Goal: Transaction & Acquisition: Purchase product/service

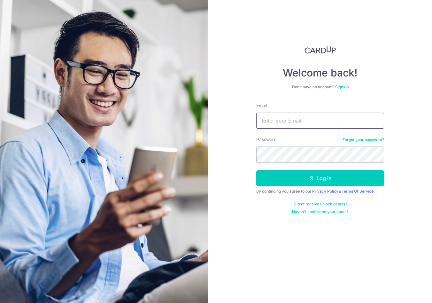
click at [299, 121] on input "Email" at bounding box center [320, 121] width 128 height 16
type input "[PERSON_NAME][EMAIL_ADDRESS][DOMAIN_NAME]"
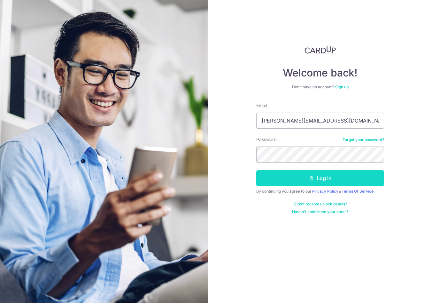
click at [343, 176] on button "Log in" at bounding box center [320, 178] width 128 height 16
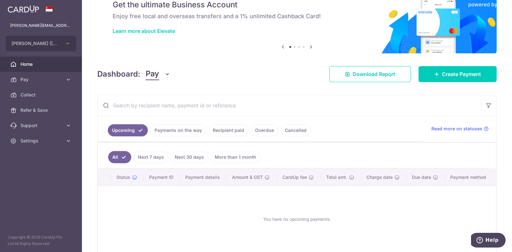
scroll to position [40, 0]
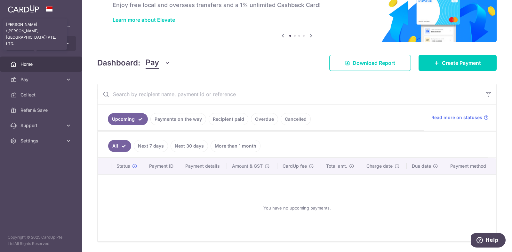
click at [59, 45] on span "KENNY ROGERS (MARINA SQUARE) PTE. LTD." at bounding box center [35, 43] width 47 height 6
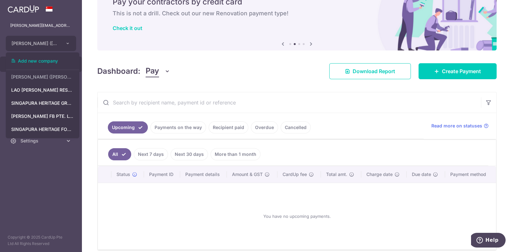
scroll to position [59, 0]
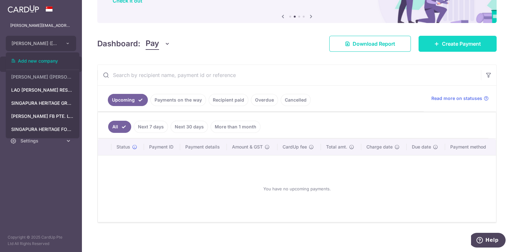
click at [430, 51] on div "× Pause Schedule Pause all future payments in this series Pause just this one p…" at bounding box center [297, 126] width 430 height 252
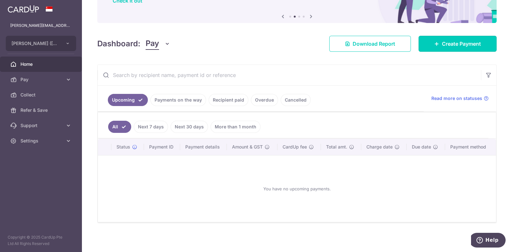
drag, startPoint x: 430, startPoint y: 46, endPoint x: 378, endPoint y: 60, distance: 54.5
click at [432, 46] on icon at bounding box center [436, 43] width 5 height 5
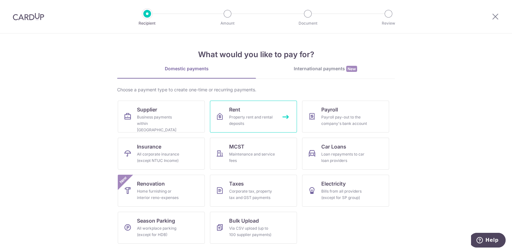
click at [236, 115] on div "Property rent and rental deposits" at bounding box center [252, 120] width 46 height 13
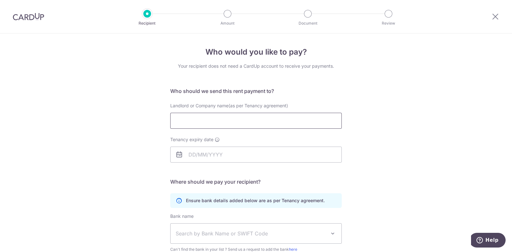
click at [218, 121] on input "Landlord or Company name(as per Tenancy agreement)" at bounding box center [255, 121] width 171 height 16
type input "Kenny Rogers Marina Square Pte Ltd"
click at [215, 149] on input "Tenancy expiry date" at bounding box center [255, 155] width 171 height 16
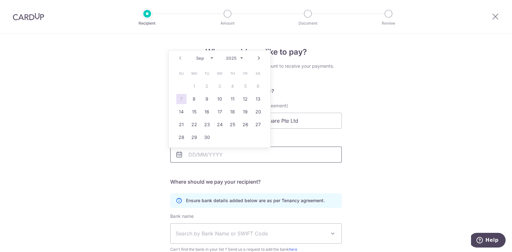
click at [242, 156] on input "Tenancy expiry date" at bounding box center [255, 155] width 171 height 16
click at [295, 153] on input "Tenancy expiry date" at bounding box center [255, 155] width 171 height 16
click at [376, 125] on div "Who would you like to pay? Your recipient does not need a CardUp account to rec…" at bounding box center [256, 186] width 512 height 304
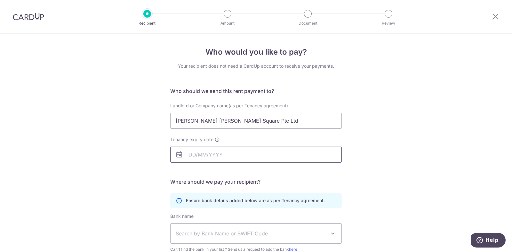
click at [207, 152] on input "Tenancy expiry date" at bounding box center [255, 155] width 171 height 16
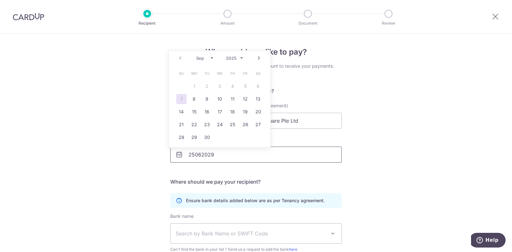
type input "25062029"
click at [212, 219] on div "Bank name Select Bank UBS AG ANEXT BANK PTE LTD Australia & New Zealand Banking…" at bounding box center [255, 233] width 171 height 40
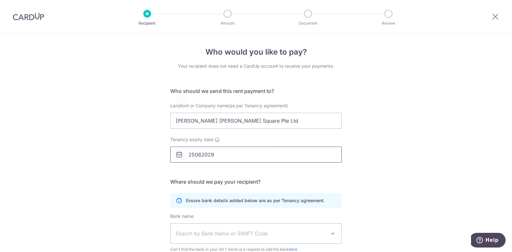
click at [209, 153] on input "25062029" at bounding box center [255, 155] width 171 height 16
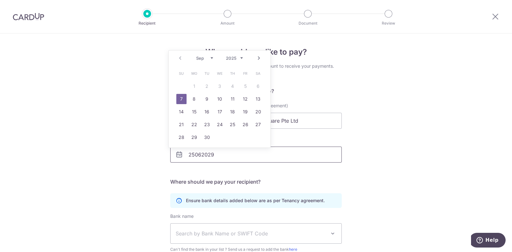
click at [225, 156] on input "25062029" at bounding box center [255, 155] width 171 height 16
drag, startPoint x: 226, startPoint y: 155, endPoint x: 114, endPoint y: 148, distance: 112.5
click at [114, 148] on div "Who would you like to pay? Your recipient does not need a CardUp account to rec…" at bounding box center [256, 186] width 512 height 304
click at [236, 57] on select "2025 2026 2027 2028 2029 2030 2031 2032 2033 2034 2035" at bounding box center [234, 58] width 17 height 5
click at [210, 59] on select "Jan Feb Mar Apr May Jun Jul Aug Sep Oct Nov Dec" at bounding box center [204, 58] width 17 height 5
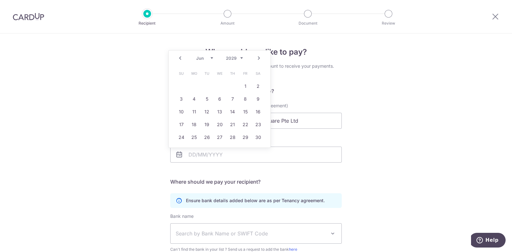
click at [198, 137] on link "25" at bounding box center [194, 137] width 10 height 10
type input "25/06/2029"
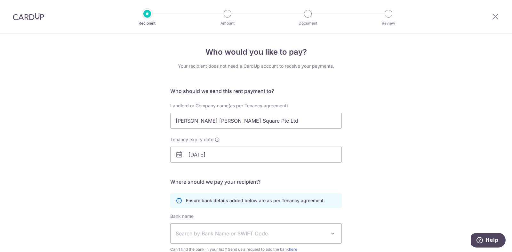
drag, startPoint x: 209, startPoint y: 178, endPoint x: 242, endPoint y: 172, distance: 34.2
click at [209, 178] on h5 "Where should we pay your recipient?" at bounding box center [255, 182] width 171 height 8
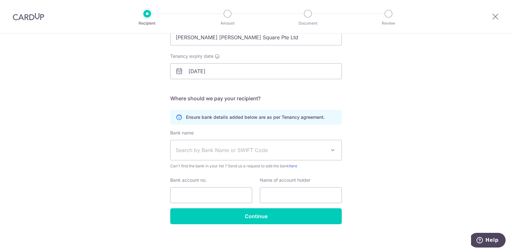
scroll to position [85, 0]
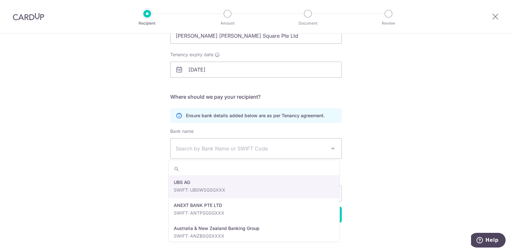
click at [196, 151] on span "Search by Bank Name or SWIFT Code" at bounding box center [251, 149] width 150 height 8
type input "overs"
select select "12"
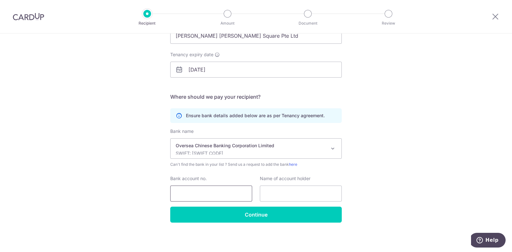
click at [193, 193] on input "Bank account no." at bounding box center [211, 194] width 82 height 16
type input "60145566001"
click at [291, 188] on input "text" at bounding box center [301, 194] width 82 height 16
type input "Kenny Rogers Marina Square Pte Ltd"
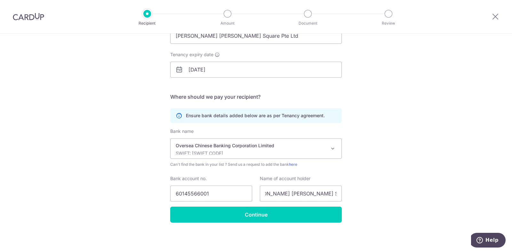
click at [280, 223] on div "Who would you like to pay? Your recipient does not need a CardUp account to rec…" at bounding box center [256, 101] width 512 height 304
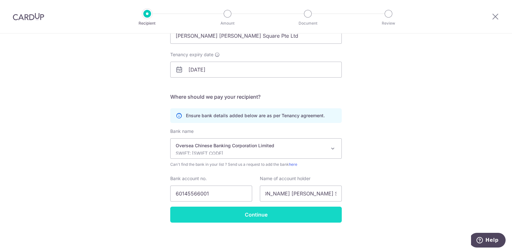
scroll to position [0, 0]
click at [296, 218] on input "Continue" at bounding box center [255, 215] width 171 height 16
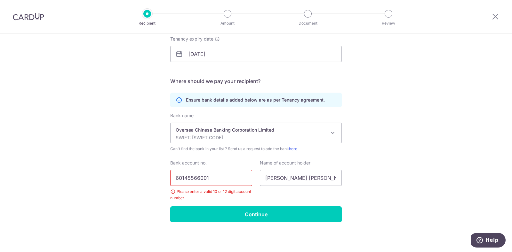
click at [220, 181] on input "60145566001" at bounding box center [211, 178] width 82 height 16
click at [198, 180] on input "60145566001" at bounding box center [211, 178] width 82 height 16
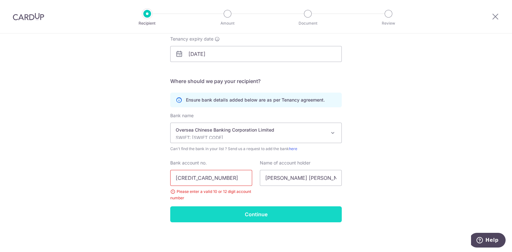
type input "601455686001"
click at [291, 212] on input "Continue" at bounding box center [255, 215] width 171 height 16
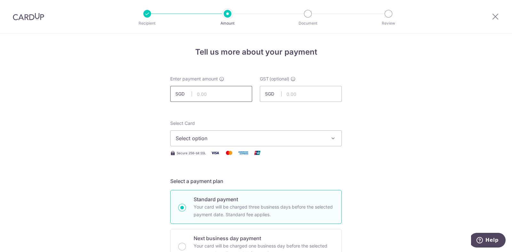
click at [213, 93] on input "text" at bounding box center [211, 94] width 82 height 16
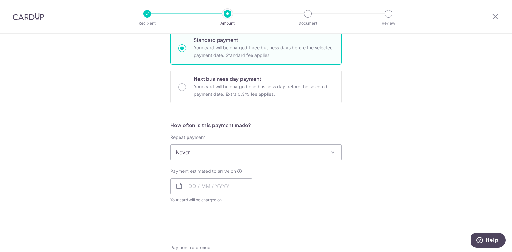
scroll to position [279, 0]
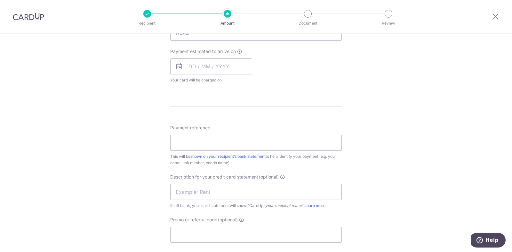
click at [345, 162] on div "Tell us more about your payment Enter payment amount SGD GST (optional) SGD Rec…" at bounding box center [256, 64] width 512 height 621
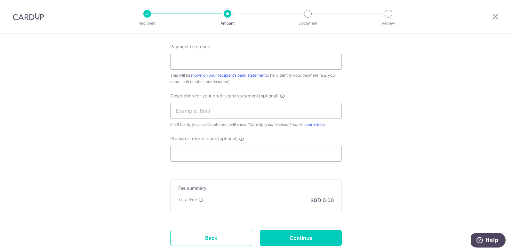
scroll to position [400, 0]
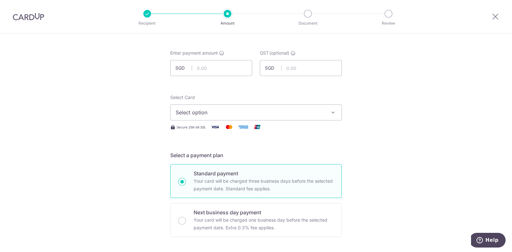
scroll to position [0, 0]
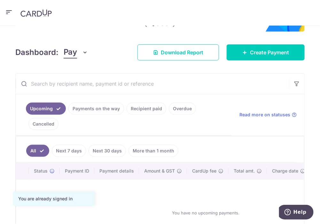
scroll to position [123, 0]
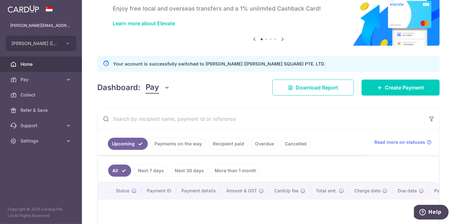
scroll to position [71, 0]
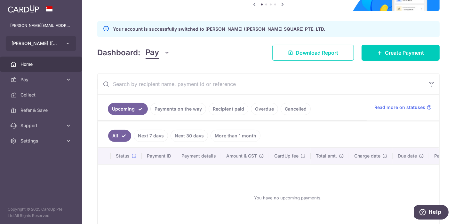
click at [69, 46] on button "KENNY ROGERS (MARINA SQUARE) PTE. LTD." at bounding box center [41, 43] width 70 height 15
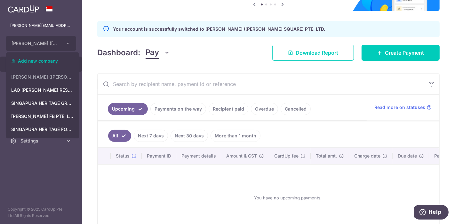
click at [283, 88] on input "text" at bounding box center [261, 84] width 326 height 20
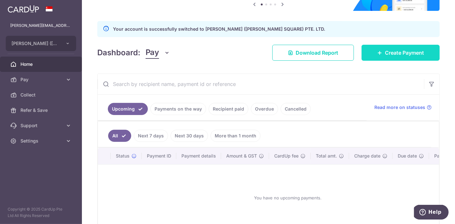
click at [360, 54] on icon at bounding box center [379, 52] width 5 height 5
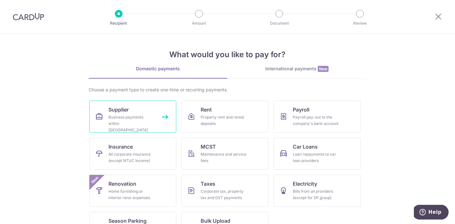
click at [124, 117] on div "Business payments within Singapore" at bounding box center [131, 123] width 46 height 19
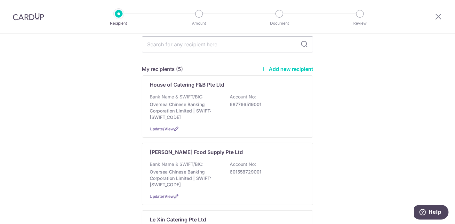
scroll to position [35, 0]
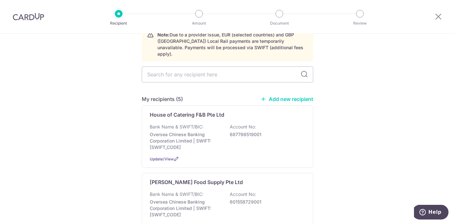
click at [282, 96] on link "Add new recipient" at bounding box center [286, 99] width 53 height 6
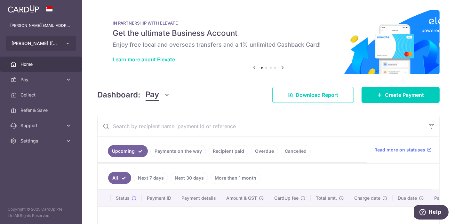
click at [70, 46] on button "[PERSON_NAME] ([PERSON_NAME][GEOGRAPHIC_DATA]) PTE. LTD." at bounding box center [41, 43] width 70 height 15
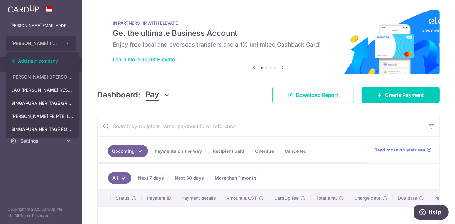
click at [98, 67] on div "IN PARTNERSHIP WITH ELEVATE Get the ultimate Business Account Enjoy free local …" at bounding box center [268, 42] width 342 height 64
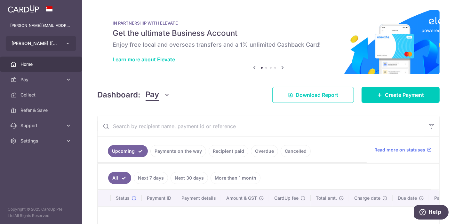
click at [67, 43] on icon "button" at bounding box center [67, 43] width 5 height 5
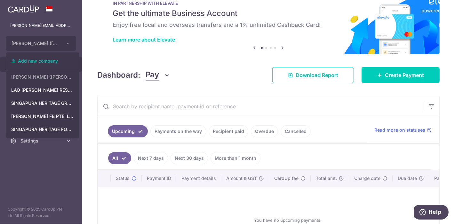
scroll to position [35, 0]
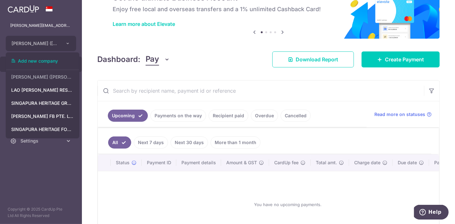
click at [94, 61] on div "× Pause Schedule Pause all future payments in this series Pause just this one p…" at bounding box center [268, 112] width 373 height 224
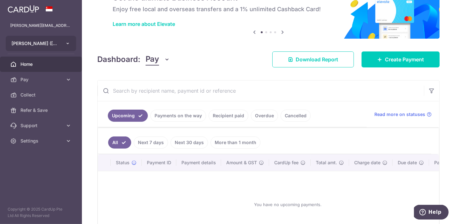
click at [71, 46] on button "KENNY ROGERS (MARINA SQUARE) PTE. LTD." at bounding box center [41, 43] width 70 height 15
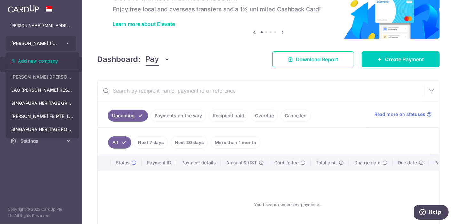
click at [66, 43] on icon "button" at bounding box center [67, 43] width 5 height 5
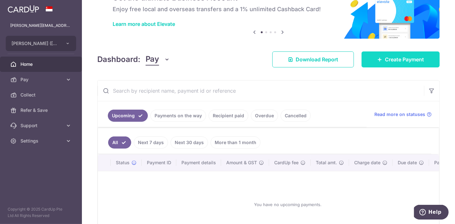
drag, startPoint x: 380, startPoint y: 61, endPoint x: 371, endPoint y: 65, distance: 9.2
click at [380, 61] on link "Create Payment" at bounding box center [400, 59] width 78 height 16
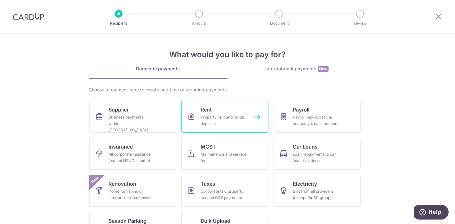
click at [214, 121] on div "Property rent and rental deposits" at bounding box center [224, 120] width 46 height 13
click at [209, 116] on div "Property rent and rental deposits" at bounding box center [224, 120] width 46 height 13
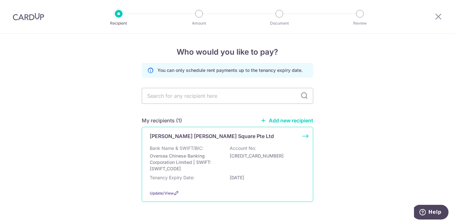
click at [203, 141] on div "[PERSON_NAME] [PERSON_NAME] Square Pte Ltd Bank Name & SWIFT/BIC: Oversea Chine…" at bounding box center [227, 164] width 171 height 75
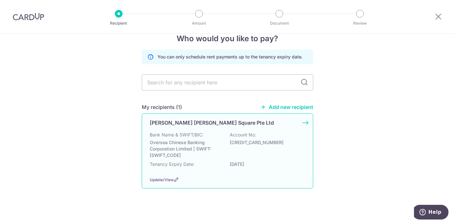
scroll to position [17, 0]
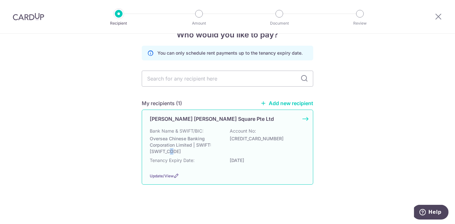
click at [207, 143] on p "Oversea Chinese Banking Corporation Limited | SWIFT: [SWIFT_CODE]" at bounding box center [186, 145] width 72 height 19
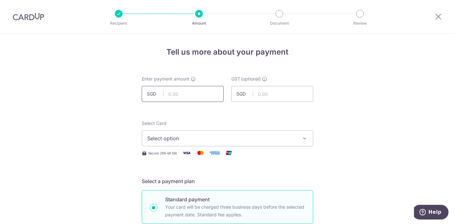
click at [177, 97] on input "text" at bounding box center [183, 94] width 82 height 16
type input "57,401.42"
click at [173, 140] on span "Select option" at bounding box center [221, 139] width 149 height 8
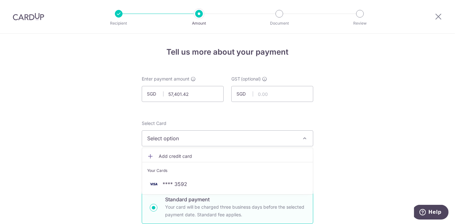
click at [181, 192] on ul "Add credit card Your Cards **** 3592" at bounding box center [227, 171] width 171 height 47
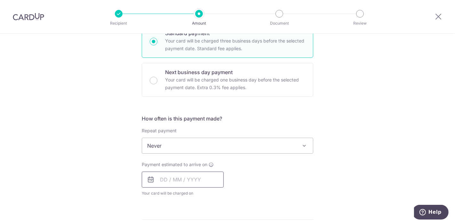
scroll to position [177, 0]
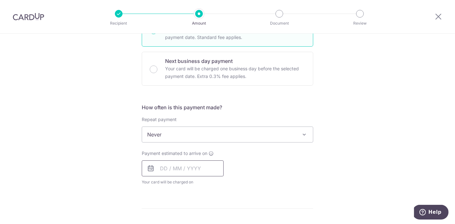
click at [160, 166] on input "text" at bounding box center [183, 169] width 82 height 16
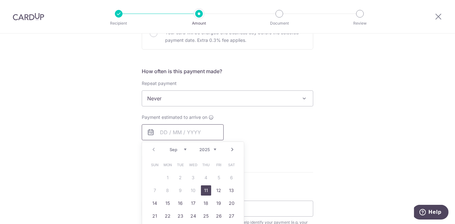
scroll to position [248, 0]
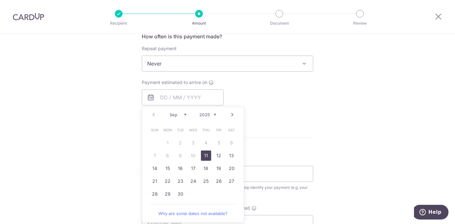
click at [204, 153] on link "11" at bounding box center [206, 156] width 10 height 10
type input "11/09/2025"
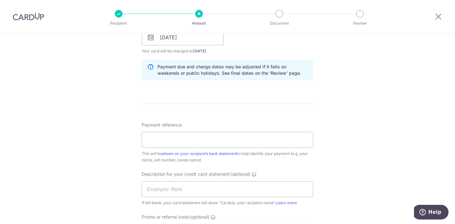
scroll to position [320, 0]
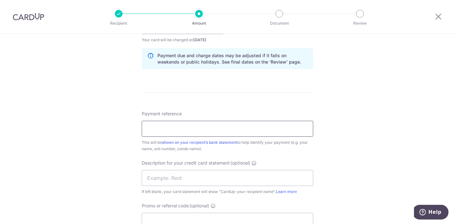
click at [175, 127] on input "Payment reference" at bounding box center [227, 129] width 171 height 16
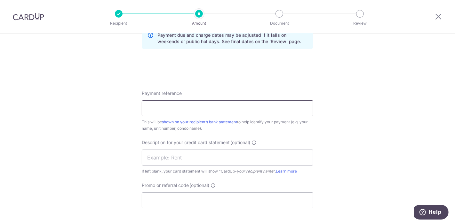
scroll to position [355, 0]
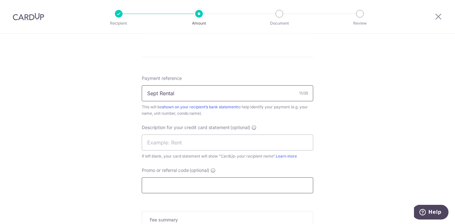
type input "Sept Rental"
click at [171, 182] on input "Promo or referral code (optional)" at bounding box center [227, 185] width 171 height 16
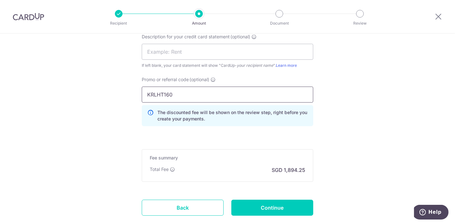
scroll to position [462, 0]
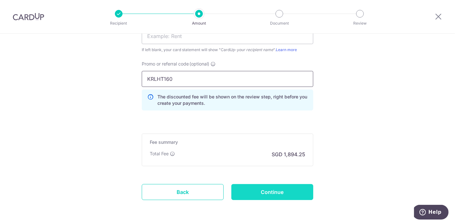
type input "KRLHT160"
click at [256, 192] on input "Continue" at bounding box center [272, 192] width 82 height 16
type input "Create Schedule"
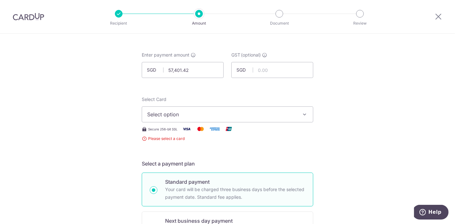
scroll to position [19, 0]
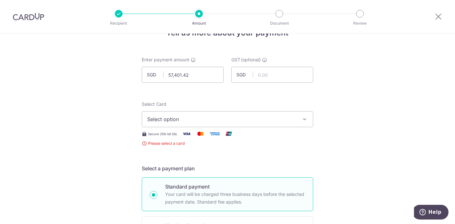
click at [182, 121] on span "Select option" at bounding box center [221, 119] width 149 height 8
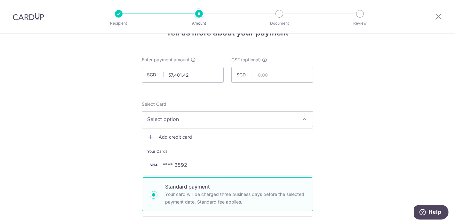
click at [183, 172] on ul "Add credit card Your Cards **** 3592" at bounding box center [227, 152] width 171 height 47
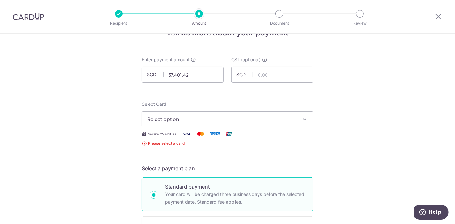
click at [171, 118] on span "Select option" at bounding box center [221, 119] width 149 height 8
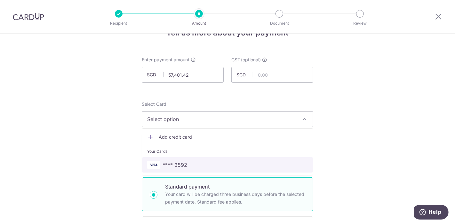
click at [177, 167] on span "**** 3592" at bounding box center [174, 165] width 25 height 8
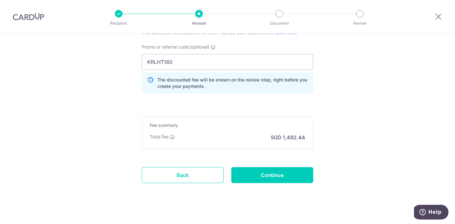
scroll to position [481, 0]
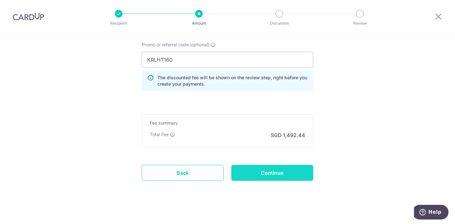
click at [270, 169] on input "Continue" at bounding box center [272, 173] width 82 height 16
type input "Create Schedule"
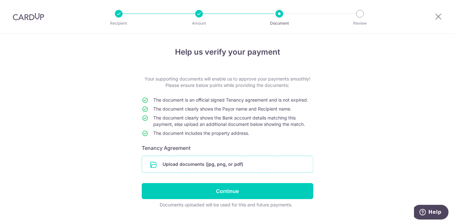
click at [214, 163] on input "file" at bounding box center [227, 164] width 171 height 17
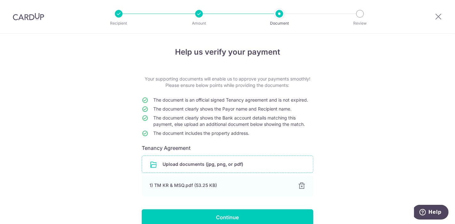
click at [173, 169] on input "file" at bounding box center [227, 164] width 171 height 17
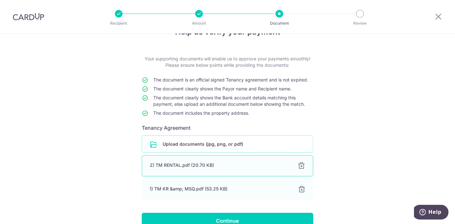
scroll to position [35, 0]
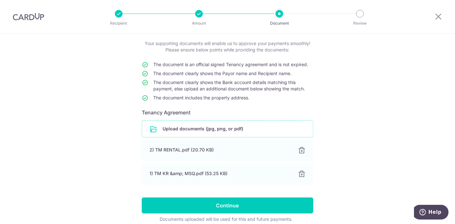
click at [172, 127] on input "file" at bounding box center [227, 129] width 171 height 17
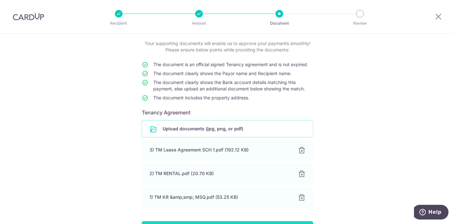
scroll to position [71, 0]
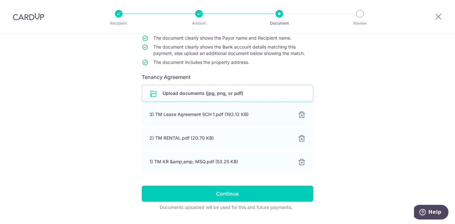
click at [194, 91] on input "file" at bounding box center [227, 93] width 171 height 17
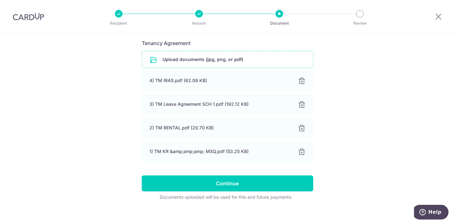
scroll to position [111, 0]
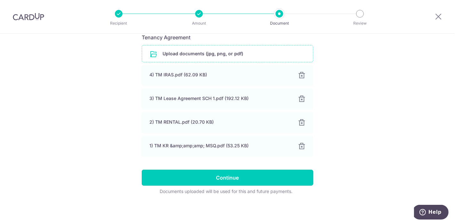
click at [233, 173] on input "Continue" at bounding box center [227, 178] width 171 height 16
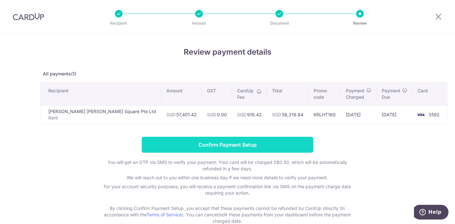
click at [245, 148] on input "Confirm Payment Setup" at bounding box center [227, 145] width 171 height 16
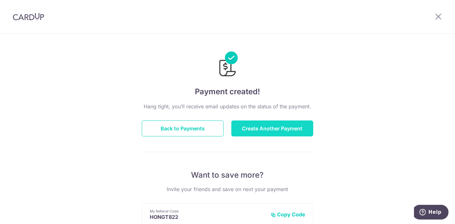
click at [265, 130] on button "Create Another Payment" at bounding box center [272, 129] width 82 height 16
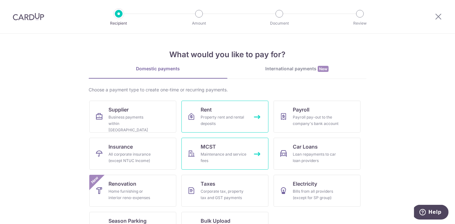
drag, startPoint x: 209, startPoint y: 115, endPoint x: 220, endPoint y: 141, distance: 27.5
click at [210, 115] on div "Property rent and rental deposits" at bounding box center [224, 120] width 46 height 13
click at [207, 110] on span "Rent" at bounding box center [206, 110] width 11 height 8
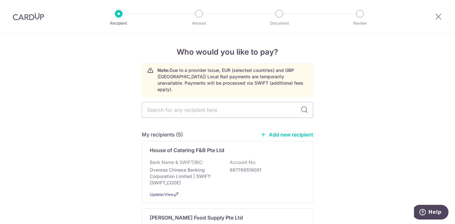
click at [276, 131] on link "Add new recipient" at bounding box center [286, 134] width 53 height 6
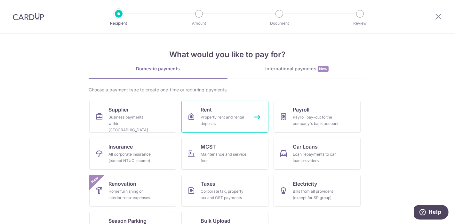
click at [218, 110] on link "Rent Property rent and rental deposits" at bounding box center [224, 117] width 87 height 32
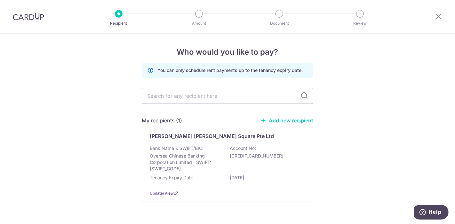
scroll to position [17, 0]
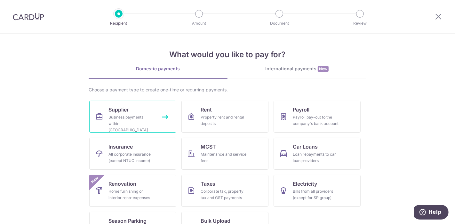
click at [110, 115] on div "Business payments within [GEOGRAPHIC_DATA]" at bounding box center [131, 123] width 46 height 19
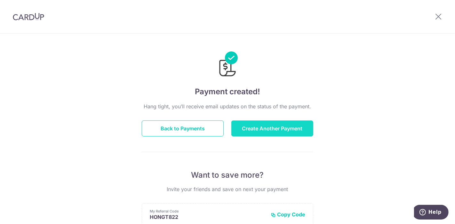
click at [252, 135] on button "Create Another Payment" at bounding box center [272, 129] width 82 height 16
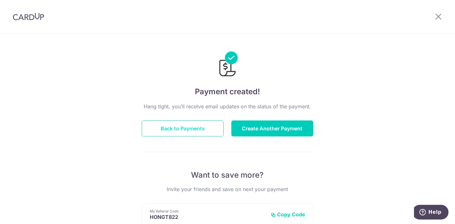
click at [150, 126] on button "Back to Payments" at bounding box center [183, 129] width 82 height 16
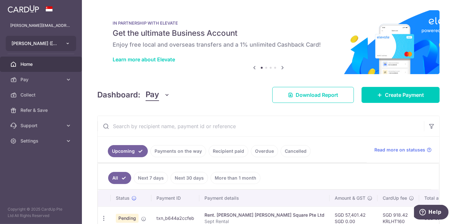
click at [51, 46] on span "[PERSON_NAME] ([PERSON_NAME][GEOGRAPHIC_DATA]) PTE. LTD." at bounding box center [35, 43] width 47 height 6
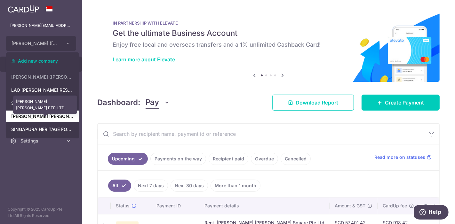
click at [58, 117] on link "[PERSON_NAME] [PERSON_NAME] PTE. LTD." at bounding box center [42, 117] width 73 height 12
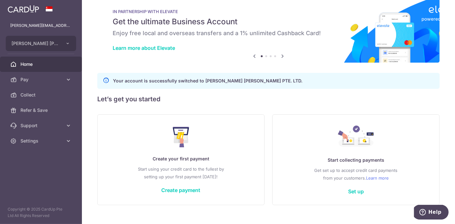
scroll to position [22, 0]
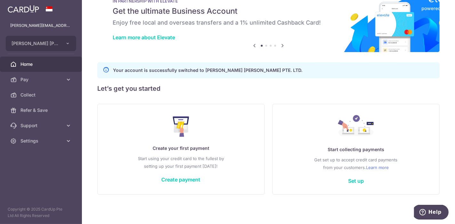
click at [196, 161] on p "Start using your credit card to the fullest by setting up your first payment [D…" at bounding box center [180, 162] width 141 height 15
click at [192, 182] on link "Create payment" at bounding box center [180, 180] width 39 height 6
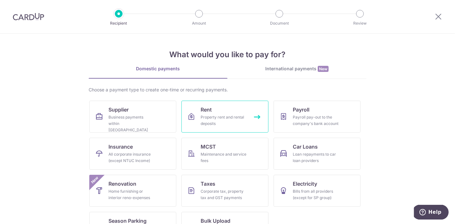
click at [220, 111] on link "Rent Property rent and rental deposits" at bounding box center [224, 117] width 87 height 32
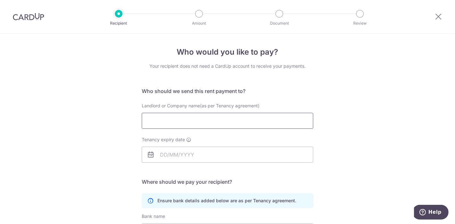
click at [184, 118] on input "Landlord or Company name(as per Tenancy agreement)" at bounding box center [227, 121] width 171 height 16
click at [201, 121] on input "Landlord or Company name(as per Tenancy agreement)" at bounding box center [227, 121] width 171 height 16
click at [405, 136] on div "Who would you like to pay? Your recipient does not need a CardUp account to rec…" at bounding box center [227, 186] width 455 height 304
click at [154, 123] on input "Landlord or Company name(as per Tenancy agreement)" at bounding box center [227, 121] width 171 height 16
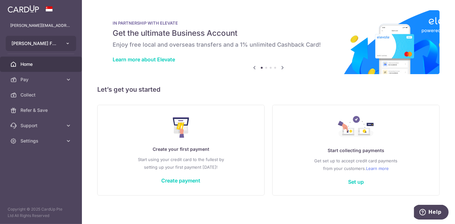
click at [60, 40] on button "[PERSON_NAME] FB PTE. LTD." at bounding box center [41, 43] width 70 height 15
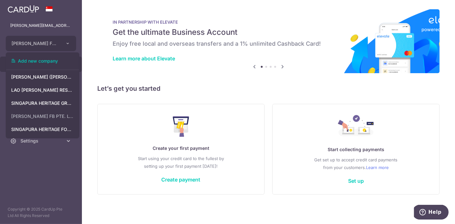
scroll to position [1, 0]
click at [66, 45] on icon "button" at bounding box center [67, 43] width 5 height 5
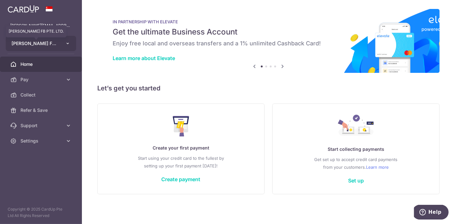
click at [59, 46] on button "[PERSON_NAME] FB PTE. LTD. LAO [PERSON_NAME] FB PTE. LTD." at bounding box center [41, 43] width 70 height 15
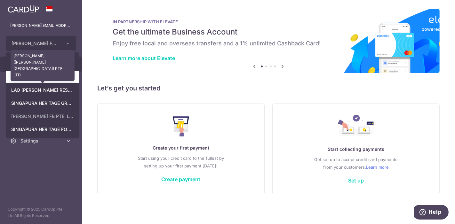
click at [41, 78] on link "[PERSON_NAME] ([PERSON_NAME][GEOGRAPHIC_DATA]) PTE. LTD." at bounding box center [42, 77] width 73 height 12
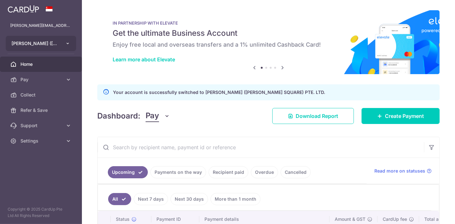
click at [51, 47] on button "[PERSON_NAME] ([PERSON_NAME][GEOGRAPHIC_DATA]) PTE. LTD." at bounding box center [41, 43] width 70 height 15
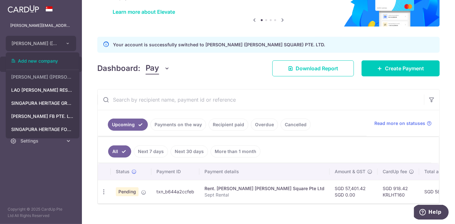
scroll to position [59, 0]
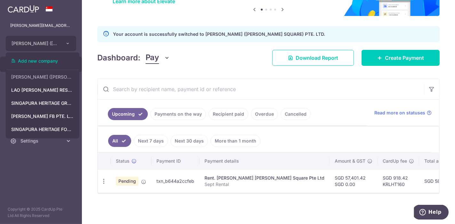
click at [360, 80] on input "text" at bounding box center [261, 89] width 326 height 20
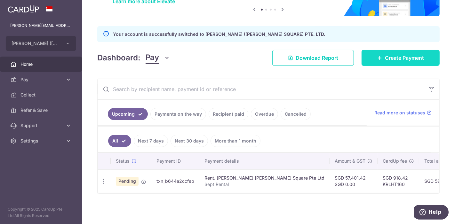
click at [404, 61] on link "Create Payment" at bounding box center [400, 58] width 78 height 16
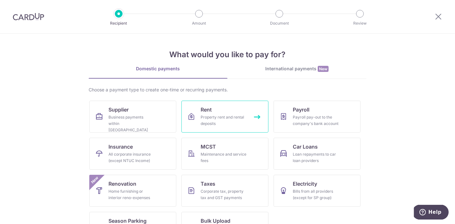
click at [237, 116] on div "Property rent and rental deposits" at bounding box center [224, 120] width 46 height 13
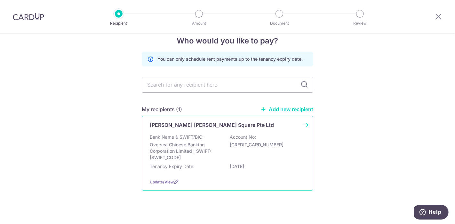
scroll to position [17, 0]
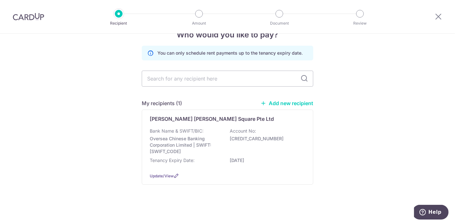
click at [354, 128] on div "Who would you like to pay? You can only schedule rent payments up to the tenanc…" at bounding box center [227, 120] width 455 height 209
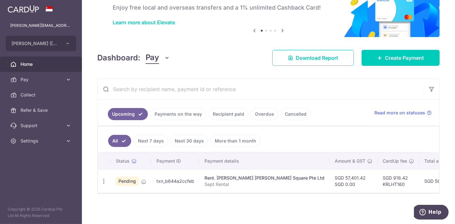
scroll to position [39, 0]
click at [46, 45] on span "KENNY ROGERS (MARINA SQUARE) PTE. LTD." at bounding box center [35, 43] width 47 height 6
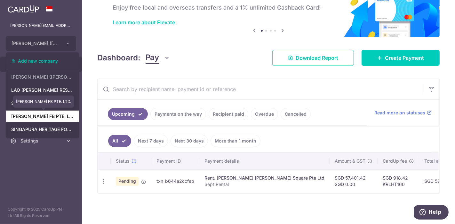
click at [52, 116] on link "[PERSON_NAME] FB PTE. LTD." at bounding box center [42, 117] width 73 height 12
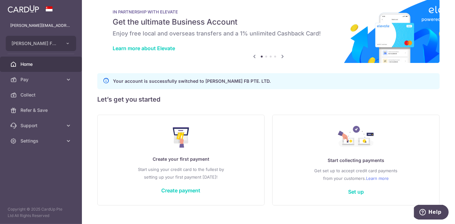
scroll to position [22, 0]
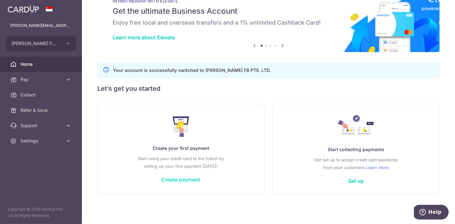
click at [185, 177] on link "Create payment" at bounding box center [180, 180] width 39 height 6
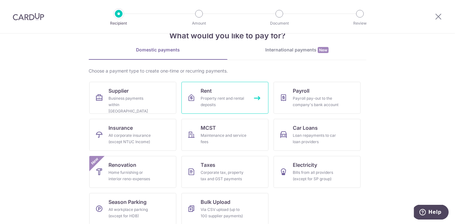
scroll to position [25, 0]
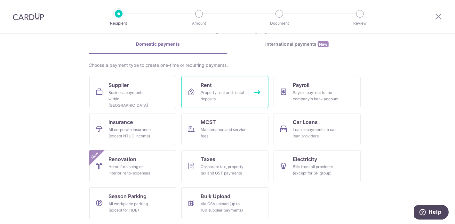
click at [222, 95] on div "Property rent and rental deposits" at bounding box center [224, 96] width 46 height 13
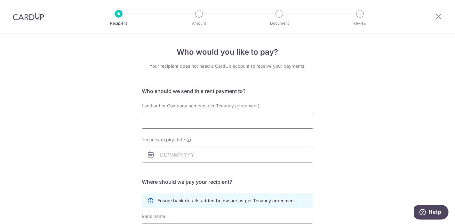
click at [186, 119] on input "Landlord or Company name(as per Tenancy agreement)" at bounding box center [227, 121] width 171 height 16
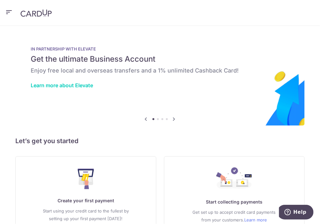
click at [292, 38] on div "IN PARTNERSHIP WITH ELEVATE Get the ultimate Business Account Enjoy free local …" at bounding box center [159, 68] width 289 height 64
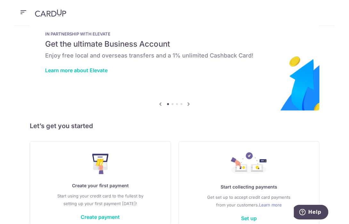
scroll to position [27, 0]
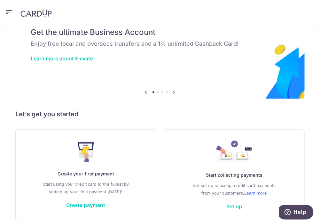
click at [280, 60] on img at bounding box center [159, 54] width 289 height 90
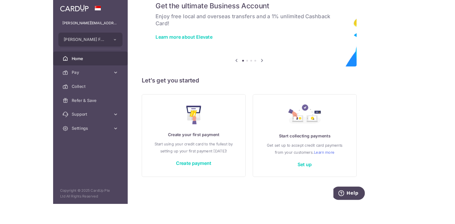
scroll to position [9, 0]
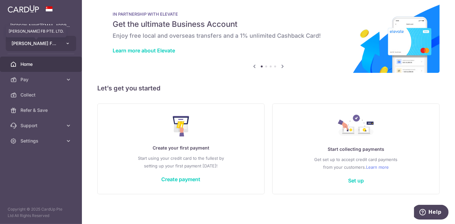
click at [45, 42] on span "LAO HUO TANG FB PTE. LTD." at bounding box center [35, 43] width 47 height 6
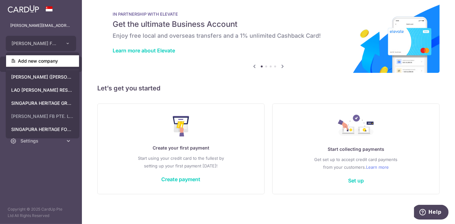
click at [44, 62] on link "Add new company" at bounding box center [42, 61] width 73 height 12
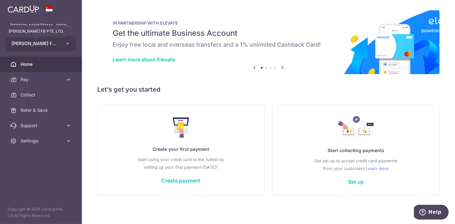
click at [56, 46] on span "LAO HUO TANG FB PTE. LTD." at bounding box center [35, 43] width 47 height 6
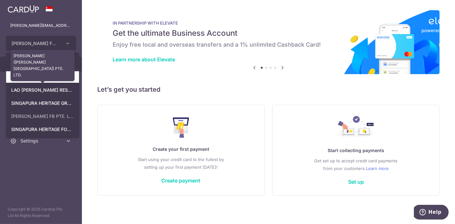
click at [47, 76] on link "KENNY ROGERS (MARINA SQUARE) PTE. LTD." at bounding box center [42, 77] width 73 height 12
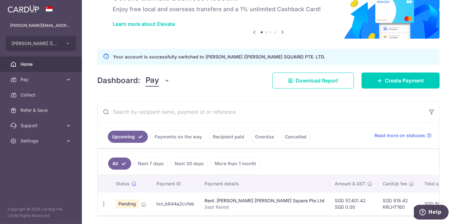
scroll to position [59, 0]
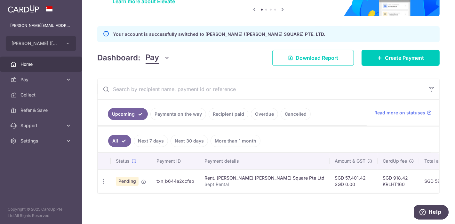
click at [190, 114] on link "Payments on the way" at bounding box center [178, 114] width 56 height 12
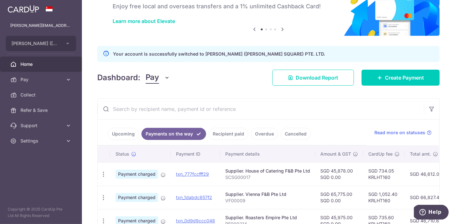
scroll to position [32, 0]
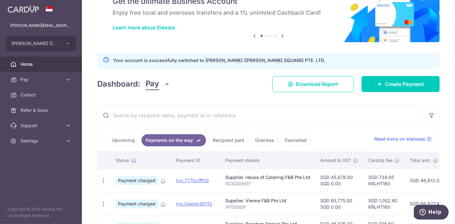
click at [120, 139] on link "Upcoming" at bounding box center [123, 140] width 31 height 12
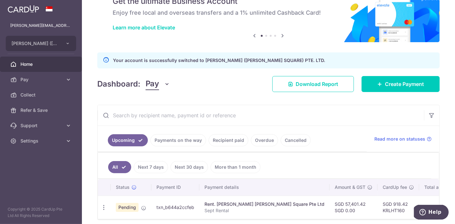
scroll to position [59, 0]
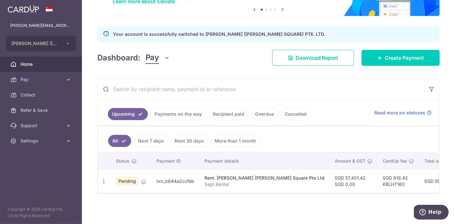
click at [194, 111] on link "Payments on the way" at bounding box center [178, 114] width 56 height 12
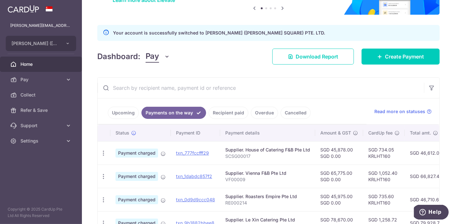
click at [123, 112] on link "Upcoming" at bounding box center [123, 113] width 31 height 12
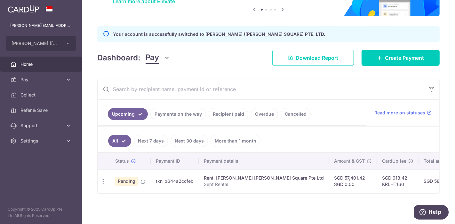
scroll to position [0, 0]
click at [72, 44] on button "KENNY ROGERS (MARINA SQUARE) PTE. LTD." at bounding box center [41, 43] width 70 height 15
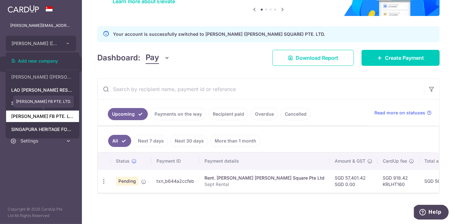
click at [52, 118] on link "LAO HUO TANG FB PTE. LTD." at bounding box center [42, 117] width 73 height 12
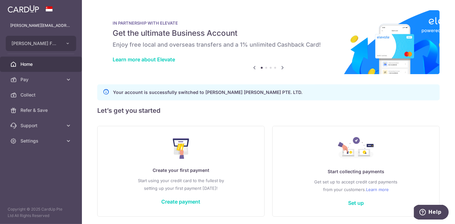
drag, startPoint x: 185, startPoint y: 202, endPoint x: 205, endPoint y: 200, distance: 19.6
click at [185, 202] on link "Create payment" at bounding box center [180, 202] width 39 height 6
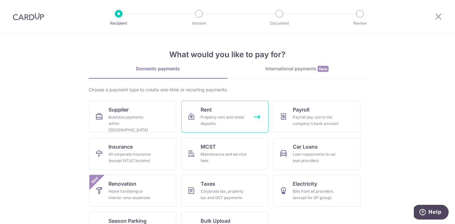
click at [198, 116] on link "Rent Property rent and rental deposits" at bounding box center [224, 117] width 87 height 32
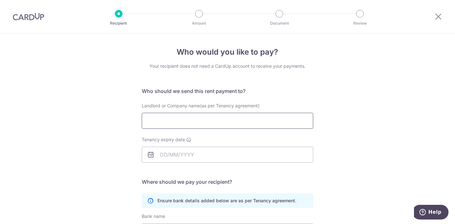
click at [177, 115] on input "Landlord or Company name(as per Tenancy agreement)" at bounding box center [227, 121] width 171 height 16
type input "Lao Huo Tang F&B Pte Ltd"
drag, startPoint x: 177, startPoint y: 154, endPoint x: 162, endPoint y: 160, distance: 15.6
click at [177, 154] on input "Tenancy expiry date" at bounding box center [227, 155] width 171 height 16
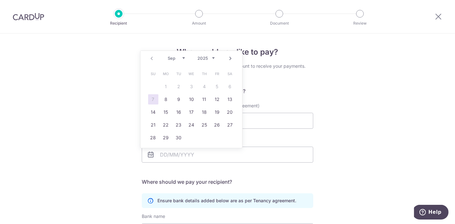
click at [212, 58] on select "2025 2026 2027 2028 2029 2030 2031 2032 2033 2034 2035" at bounding box center [206, 58] width 17 height 5
click at [214, 56] on select "2025 2026 2027 2028 2029 2030 2031 2032 2033 2034 2035" at bounding box center [206, 58] width 17 height 5
click at [212, 57] on select "2025 2026 2027 2028 2029 2030 2031 2032 2033 2034 2035" at bounding box center [206, 58] width 17 height 5
click at [324, 88] on div "Who would you like to pay? Your recipient does not need a CardUp account to rec…" at bounding box center [227, 186] width 455 height 304
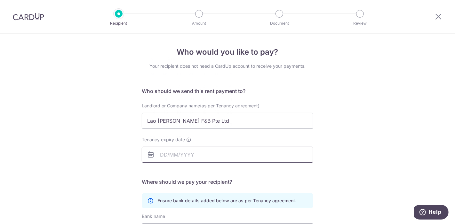
drag, startPoint x: 182, startPoint y: 152, endPoint x: 173, endPoint y: 157, distance: 10.6
click at [182, 153] on input "Tenancy expiry date" at bounding box center [227, 155] width 171 height 16
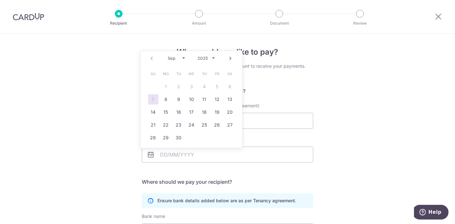
click at [210, 57] on select "2025 2026 2027 2028 2029 2030 2031 2032 2033 2034 2035" at bounding box center [206, 58] width 17 height 5
click at [174, 58] on select "Jan Feb Mar Apr May Jun Jul Aug Sep Oct Nov Dec" at bounding box center [176, 58] width 17 height 5
click at [232, 111] on link "17" at bounding box center [230, 112] width 10 height 10
type input "17/01/2026"
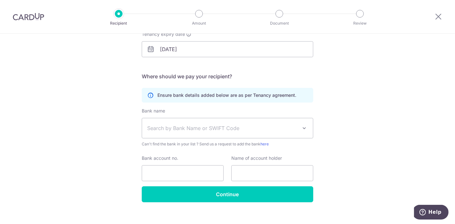
scroll to position [106, 0]
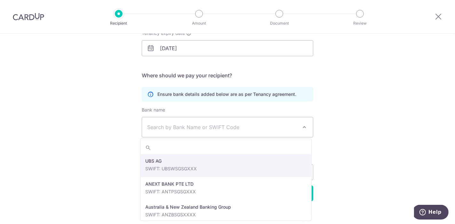
click at [195, 124] on span "Search by Bank Name or SWIFT Code" at bounding box center [222, 127] width 150 height 8
type input "oversea"
select select "12"
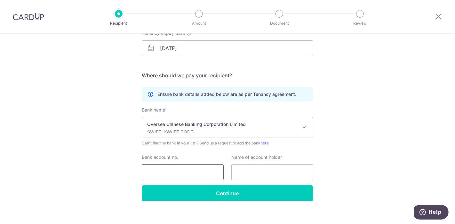
click at [163, 176] on input "Bank account no." at bounding box center [183, 172] width 82 height 16
type input "712422641001"
click at [252, 176] on input "text" at bounding box center [272, 172] width 82 height 16
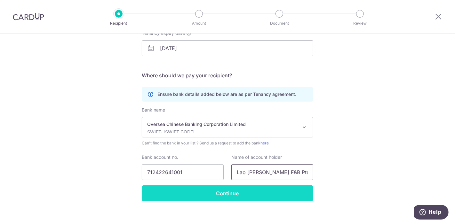
type input "Lao Huo Tang F&B Pte Ltd"
click at [249, 195] on input "Continue" at bounding box center [227, 193] width 171 height 16
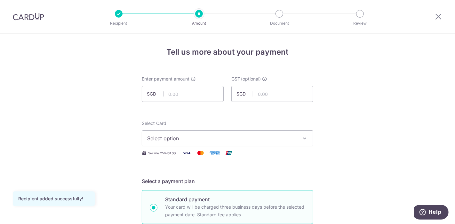
click at [159, 91] on span "SGD" at bounding box center [155, 94] width 17 height 6
drag, startPoint x: 169, startPoint y: 94, endPoint x: 167, endPoint y: 111, distance: 17.5
click at [169, 94] on input "text" at bounding box center [183, 94] width 82 height 16
type input "43,567.81"
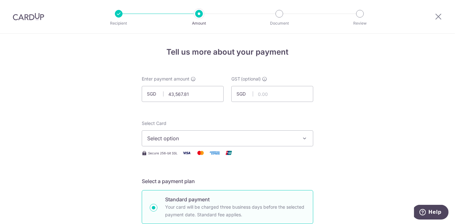
click at [180, 138] on span "Select option" at bounding box center [221, 139] width 149 height 8
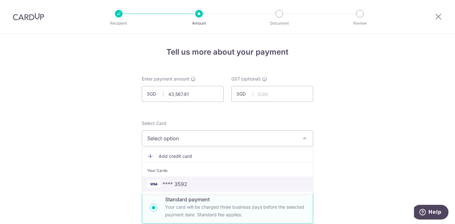
click at [172, 185] on span "**** 3592" at bounding box center [174, 184] width 25 height 8
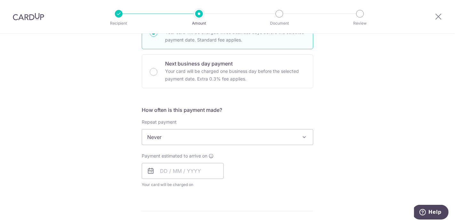
scroll to position [213, 0]
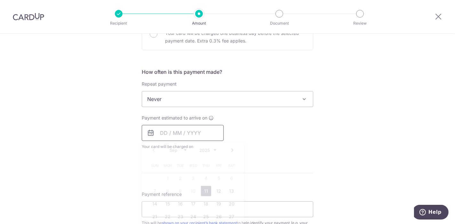
click at [172, 132] on input "text" at bounding box center [183, 133] width 82 height 16
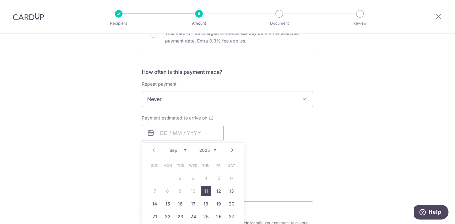
click at [205, 191] on link "11" at bounding box center [206, 191] width 10 height 10
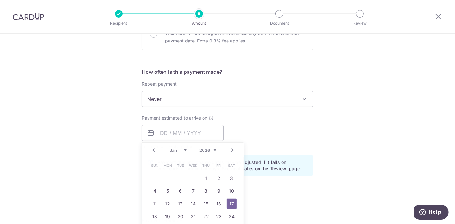
type input "11/09/2025"
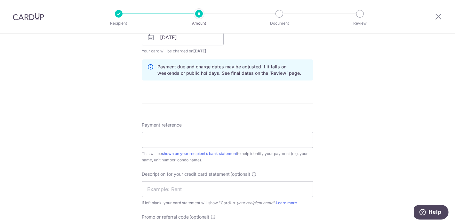
scroll to position [320, 0]
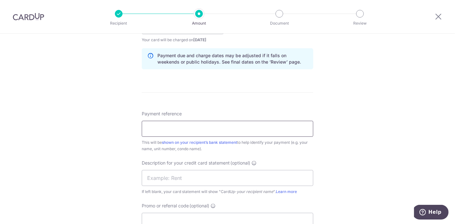
click at [164, 132] on input "Payment reference" at bounding box center [227, 129] width 171 height 16
click at [150, 129] on input "Payment reference" at bounding box center [227, 129] width 171 height 16
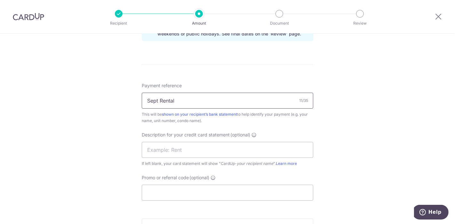
scroll to position [391, 0]
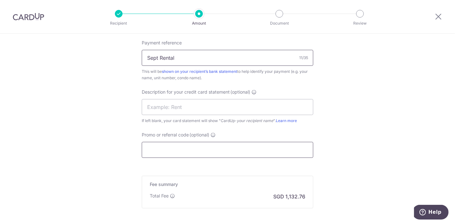
type input "Sept Rental"
click at [171, 150] on input "Promo or referral code (optional)" at bounding box center [227, 150] width 171 height 16
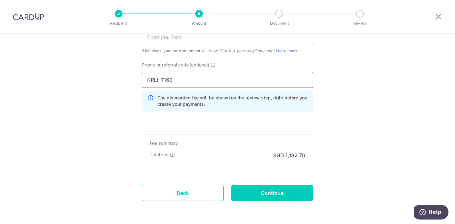
scroll to position [462, 0]
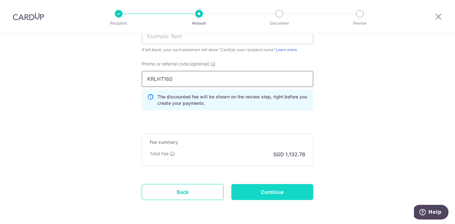
type input "KRLHT160"
click at [275, 191] on input "Continue" at bounding box center [272, 192] width 82 height 16
type input "Create Schedule"
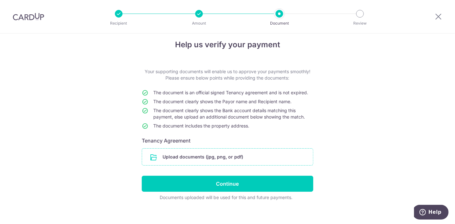
scroll to position [13, 0]
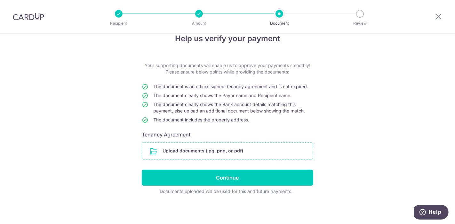
click at [162, 153] on input "file" at bounding box center [227, 151] width 171 height 17
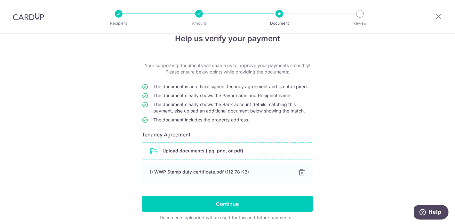
click at [178, 155] on input "file" at bounding box center [227, 151] width 171 height 17
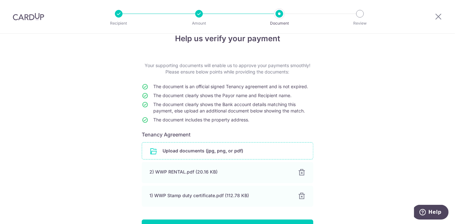
click at [201, 151] on input "file" at bounding box center [227, 151] width 171 height 17
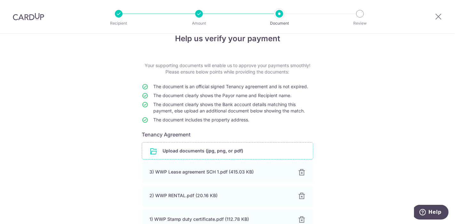
click at [174, 152] on input "file" at bounding box center [227, 151] width 171 height 17
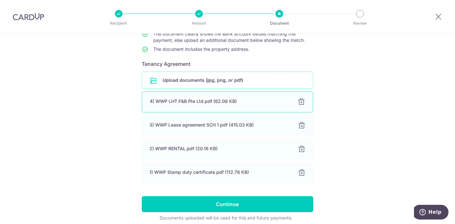
scroll to position [84, 0]
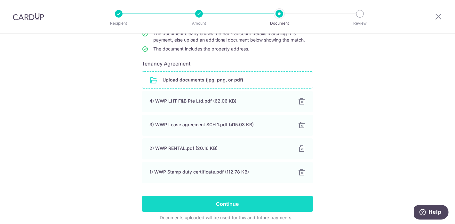
click at [230, 203] on input "Continue" at bounding box center [227, 204] width 171 height 16
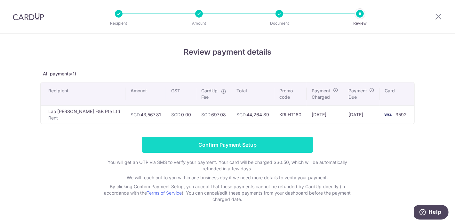
click at [255, 142] on input "Confirm Payment Setup" at bounding box center [227, 145] width 171 height 16
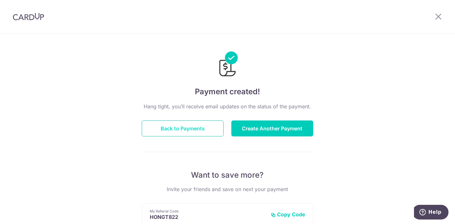
click at [203, 129] on button "Back to Payments" at bounding box center [183, 129] width 82 height 16
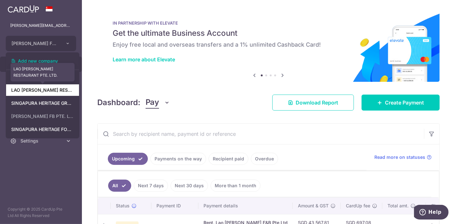
click at [45, 91] on link "LAO HUO TANG RESTAURANT PTE. LTD." at bounding box center [42, 90] width 73 height 12
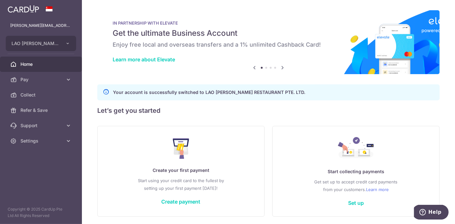
scroll to position [22, 0]
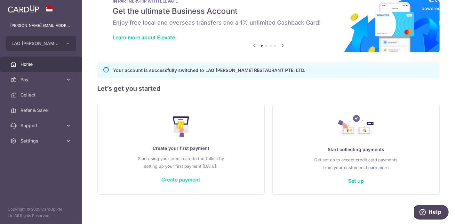
click at [180, 177] on link "Create payment" at bounding box center [180, 180] width 39 height 6
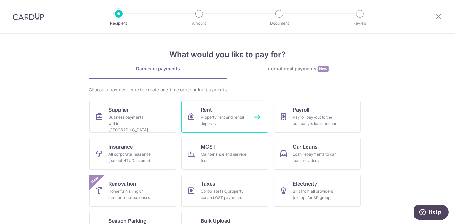
click at [204, 118] on div "Property rent and rental deposits" at bounding box center [224, 120] width 46 height 13
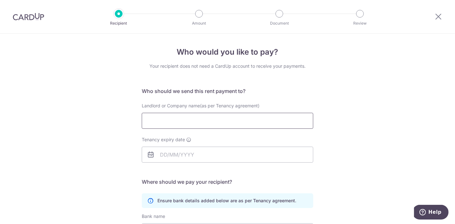
drag, startPoint x: 180, startPoint y: 118, endPoint x: 202, endPoint y: 115, distance: 22.9
click at [180, 118] on input "Landlord or Company name(as per Tenancy agreement)" at bounding box center [227, 121] width 171 height 16
click at [191, 123] on input "Landlord or Company name(as per Tenancy agreement)" at bounding box center [227, 121] width 171 height 16
type input "Lao Huo Tang Restaurant Pte Ltd"
click at [229, 124] on input "Lao Huo Tang Restaurant Pte Ltd" at bounding box center [227, 121] width 171 height 16
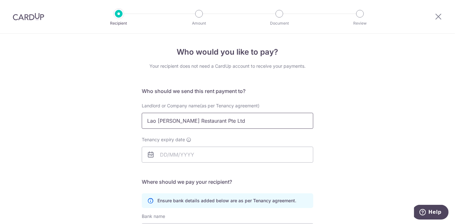
drag, startPoint x: 234, startPoint y: 123, endPoint x: 48, endPoint y: 114, distance: 186.6
click at [48, 114] on div "Who would you like to pay? Your recipient does not need a CardUp account to rec…" at bounding box center [227, 186] width 455 height 304
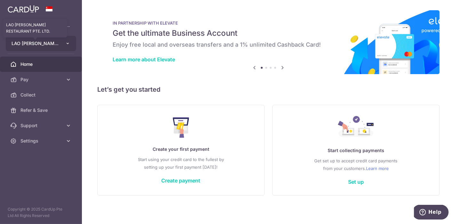
click at [21, 46] on span "LAO HUO TANG RESTAURANT PTE. LTD." at bounding box center [35, 43] width 47 height 6
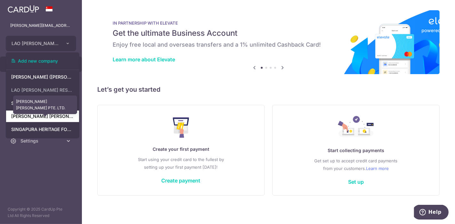
click at [49, 117] on link "LAO HUO TANG FB PTE. LTD." at bounding box center [42, 117] width 73 height 12
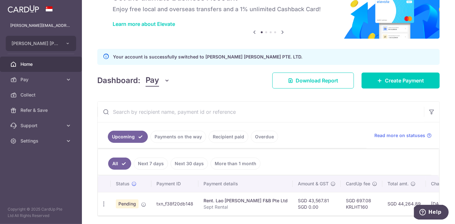
scroll to position [59, 0]
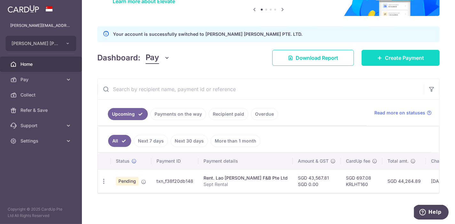
click at [404, 55] on span "Create Payment" at bounding box center [404, 58] width 39 height 8
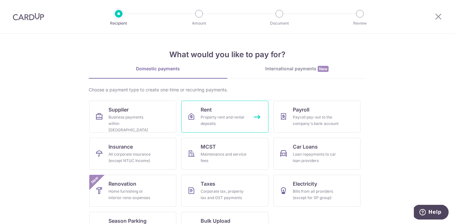
drag, startPoint x: 217, startPoint y: 118, endPoint x: 222, endPoint y: 118, distance: 4.5
click at [217, 118] on div "Property rent and rental deposits" at bounding box center [224, 120] width 46 height 13
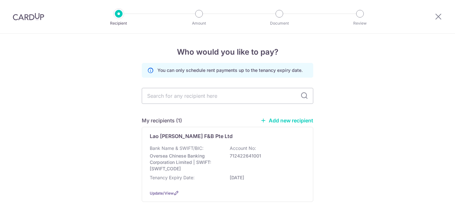
click at [201, 86] on div "You can only schedule rent payments up to the tenancy expiry date. My recipient…" at bounding box center [227, 137] width 171 height 149
click at [199, 95] on input "text" at bounding box center [227, 96] width 171 height 16
type input "29278.66"
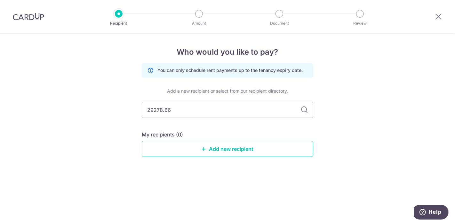
click at [354, 77] on div "Who would you like to pay? You can only schedule rent payments up to the tenanc…" at bounding box center [227, 129] width 455 height 191
click at [309, 112] on input "29278.66" at bounding box center [227, 110] width 171 height 16
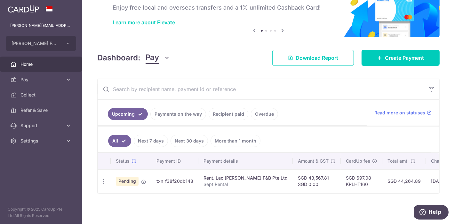
scroll to position [39, 0]
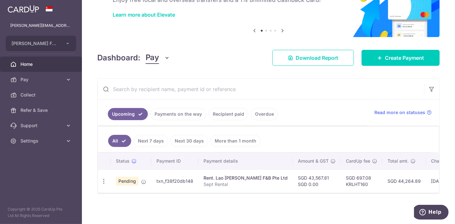
scroll to position [46, 0]
click at [402, 62] on link "Create Payment" at bounding box center [400, 58] width 78 height 16
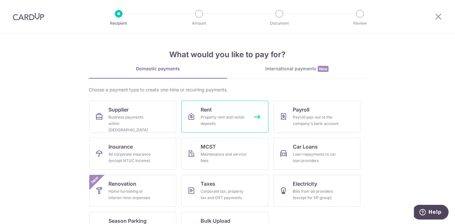
click at [230, 123] on div "Property rent and rental deposits" at bounding box center [224, 120] width 46 height 13
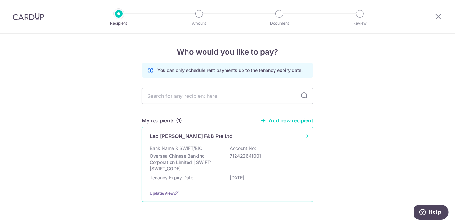
click at [204, 151] on div "Bank Name & SWIFT/BIC: Oversea Chinese Banking Corporation Limited | SWIFT: [SW…" at bounding box center [227, 158] width 155 height 27
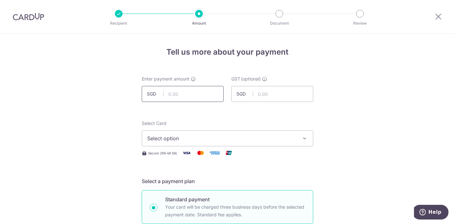
drag, startPoint x: 0, startPoint y: 0, endPoint x: 193, endPoint y: 93, distance: 214.2
click at [193, 93] on input "text" at bounding box center [183, 94] width 82 height 16
type input "29,278.66"
click at [177, 140] on span "Select option" at bounding box center [221, 139] width 149 height 8
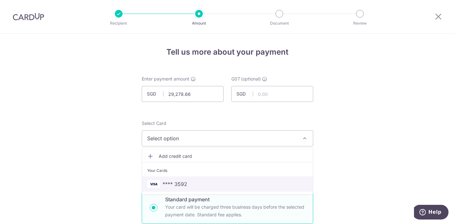
click at [175, 183] on span "**** 3592" at bounding box center [174, 184] width 25 height 8
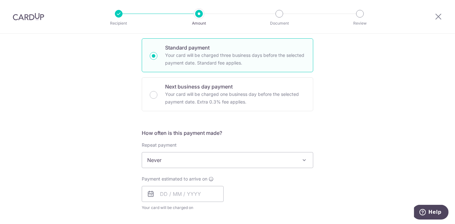
scroll to position [177, 0]
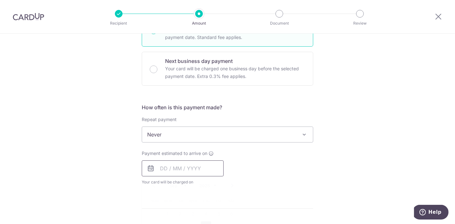
click at [180, 171] on input "text" at bounding box center [183, 169] width 82 height 16
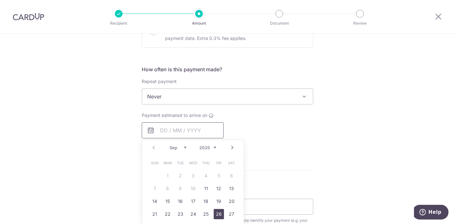
scroll to position [248, 0]
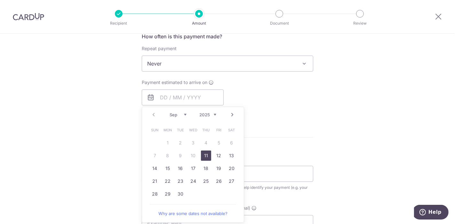
click at [205, 154] on link "11" at bounding box center [206, 156] width 10 height 10
type input "11/09/2025"
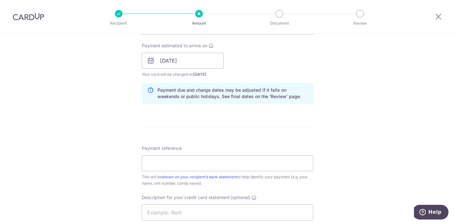
scroll to position [320, 0]
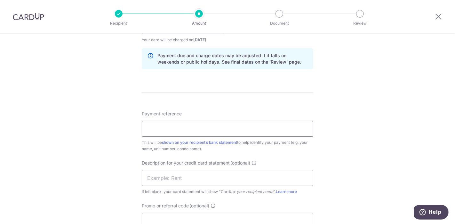
click at [161, 130] on input "Payment reference" at bounding box center [227, 129] width 171 height 16
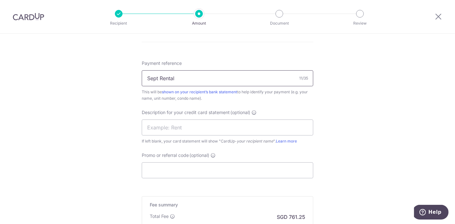
scroll to position [391, 0]
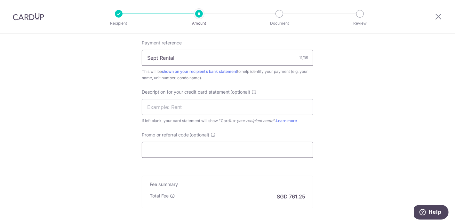
type input "Sept Rental"
click at [169, 149] on input "Promo or referral code (optional)" at bounding box center [227, 150] width 171 height 16
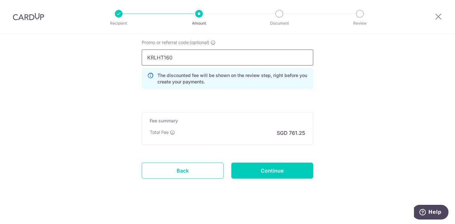
scroll to position [484, 0]
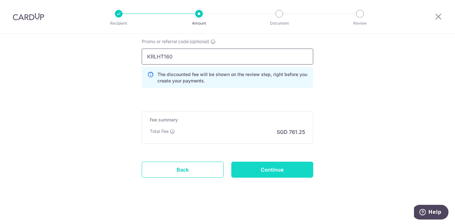
type input "KRLHT160"
drag, startPoint x: 285, startPoint y: 170, endPoint x: 111, endPoint y: 199, distance: 176.3
click at [285, 169] on input "Continue" at bounding box center [272, 170] width 82 height 16
type input "Create Schedule"
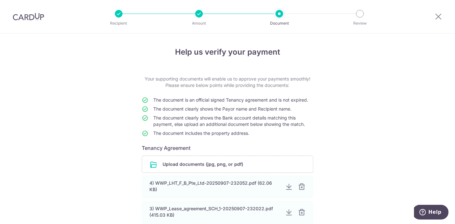
scroll to position [71, 0]
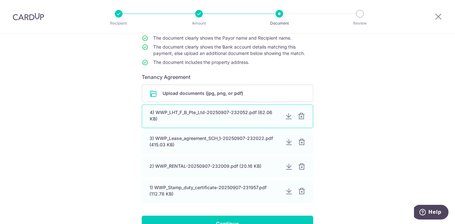
click at [298, 116] on div at bounding box center [301, 117] width 8 height 8
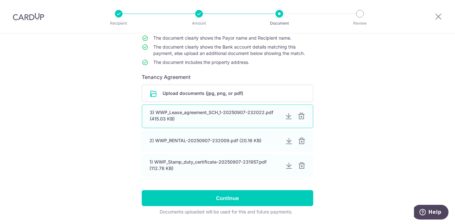
click at [300, 116] on div at bounding box center [301, 117] width 8 height 8
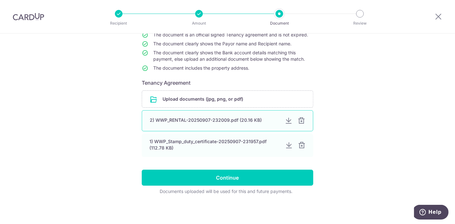
click at [300, 125] on div "2) WWP_RENTAL-20250907-232009.pdf (20.16 KB)" at bounding box center [227, 120] width 171 height 21
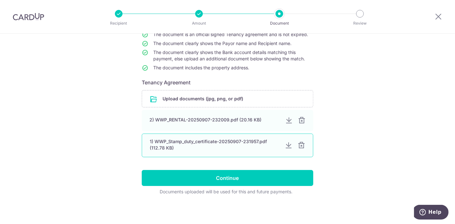
click at [299, 146] on div at bounding box center [301, 146] width 8 height 8
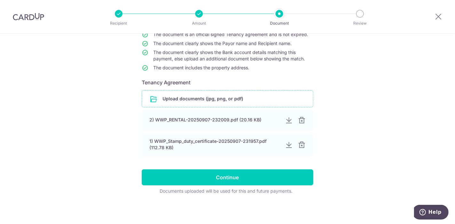
scroll to position [40, 0]
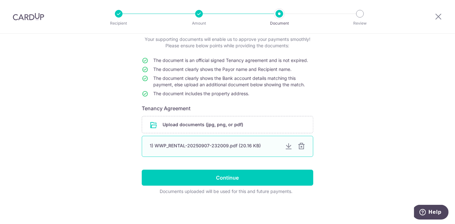
click at [300, 146] on div at bounding box center [301, 147] width 8 height 8
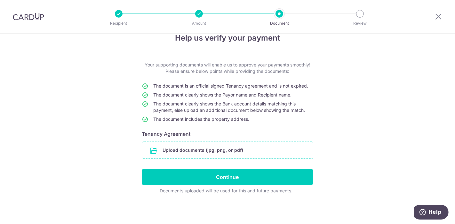
scroll to position [13, 0]
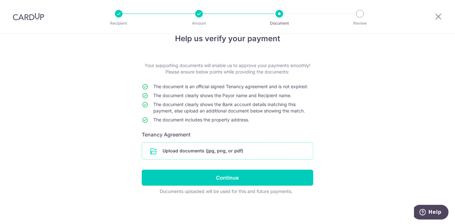
click at [153, 149] on input "file" at bounding box center [227, 151] width 171 height 17
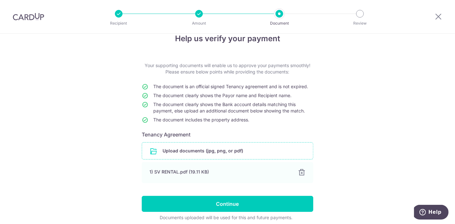
click at [153, 154] on input "file" at bounding box center [227, 151] width 171 height 17
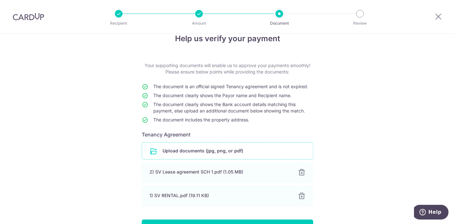
click at [154, 149] on input "file" at bounding box center [227, 151] width 171 height 17
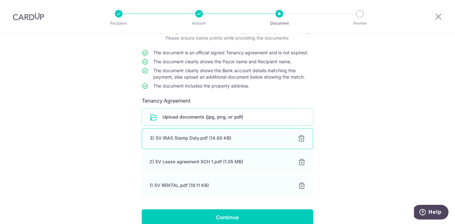
scroll to position [84, 0]
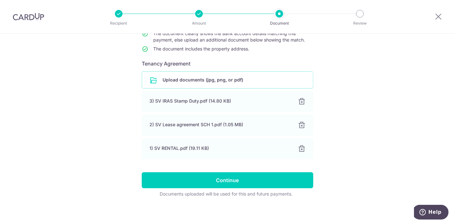
click at [149, 79] on input "file" at bounding box center [227, 80] width 171 height 17
click at [188, 83] on input "file" at bounding box center [227, 80] width 171 height 17
click at [151, 77] on input "file" at bounding box center [227, 80] width 171 height 17
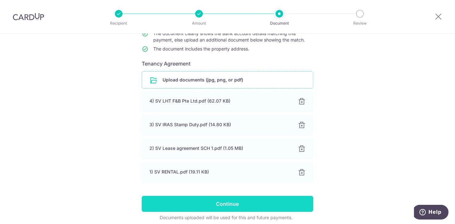
click at [236, 206] on input "Continue" at bounding box center [227, 204] width 171 height 16
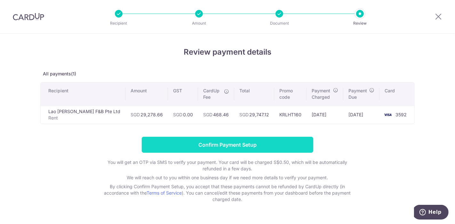
click at [289, 145] on input "Confirm Payment Setup" at bounding box center [227, 145] width 171 height 16
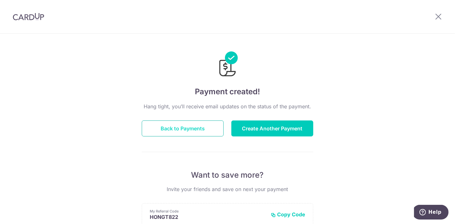
click at [189, 131] on button "Back to Payments" at bounding box center [183, 129] width 82 height 16
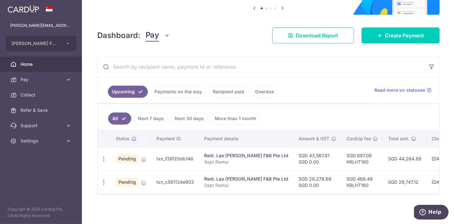
scroll to position [70, 0]
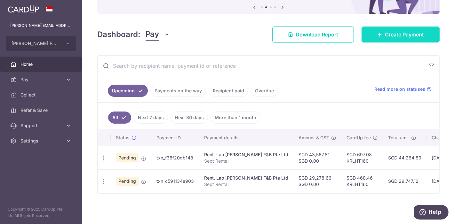
click at [410, 27] on link "Create Payment" at bounding box center [400, 35] width 78 height 16
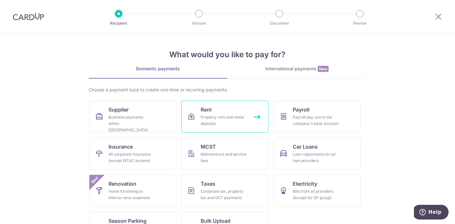
click at [249, 115] on link "Rent Property rent and rental deposits" at bounding box center [224, 117] width 87 height 32
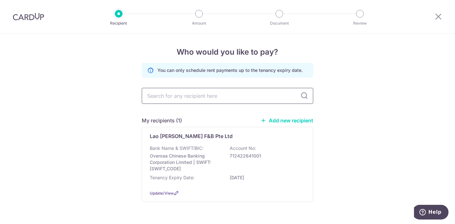
click at [183, 96] on input "text" at bounding box center [227, 96] width 171 height 16
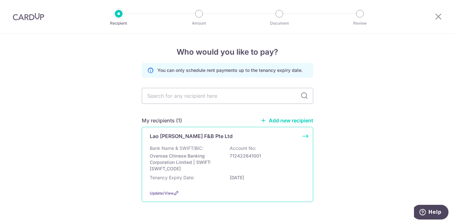
click at [170, 142] on div "Lao [PERSON_NAME] F&B Pte Ltd Bank Name & SWIFT/BIC: Oversea Chinese Banking Co…" at bounding box center [227, 164] width 171 height 75
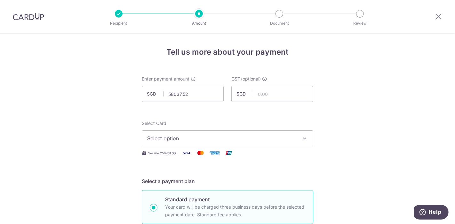
type input "58,037.52"
click at [194, 141] on span "Select option" at bounding box center [221, 139] width 149 height 8
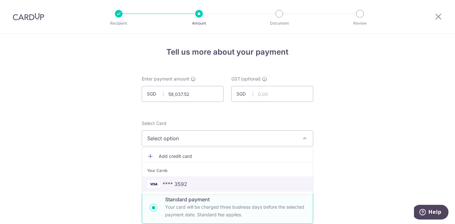
drag, startPoint x: 182, startPoint y: 184, endPoint x: 196, endPoint y: 166, distance: 23.0
click at [182, 185] on span "**** 3592" at bounding box center [174, 184] width 25 height 8
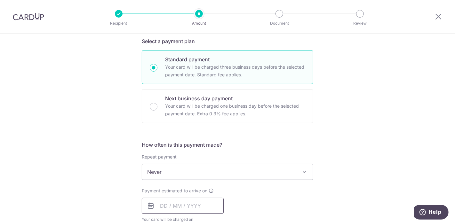
scroll to position [177, 0]
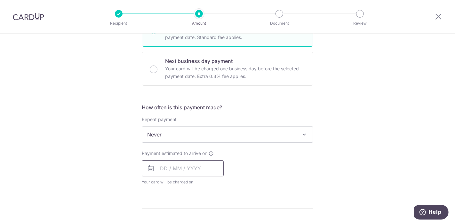
click at [168, 172] on input "text" at bounding box center [183, 169] width 82 height 16
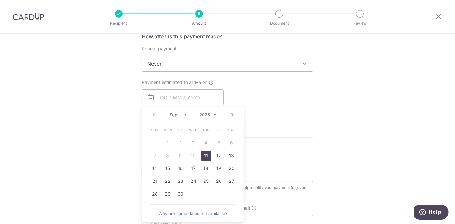
click at [205, 155] on link "11" at bounding box center [206, 156] width 10 height 10
type input "11/09/2025"
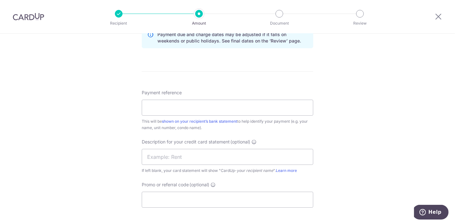
scroll to position [355, 0]
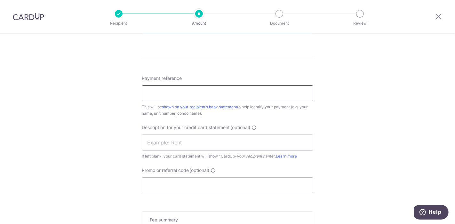
click at [161, 90] on input "Payment reference" at bounding box center [227, 93] width 171 height 16
click at [188, 95] on input "Payment reference" at bounding box center [227, 93] width 171 height 16
type input "s"
type input "Sept Rental"
click at [179, 178] on input "Promo or referral code (optional)" at bounding box center [227, 185] width 171 height 16
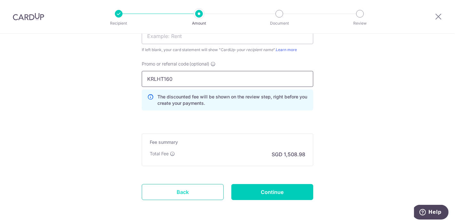
scroll to position [484, 0]
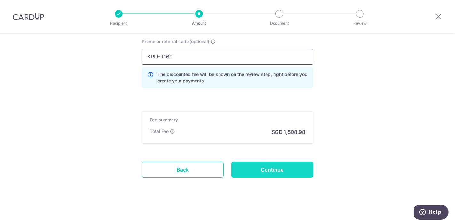
type input "KRLHT160"
click at [242, 169] on input "Continue" at bounding box center [272, 170] width 82 height 16
type input "Create Schedule"
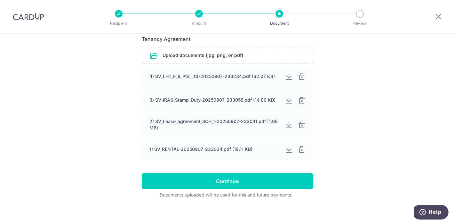
scroll to position [113, 0]
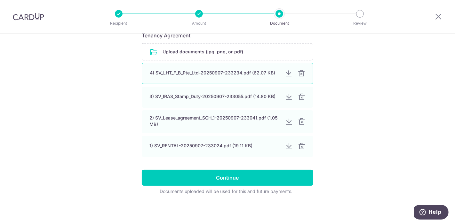
click at [303, 75] on div at bounding box center [301, 74] width 8 height 8
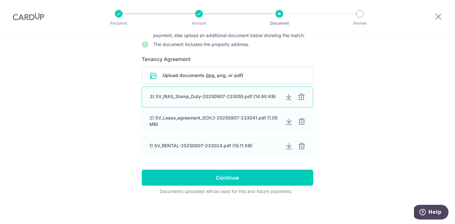
click at [303, 99] on div at bounding box center [301, 97] width 8 height 8
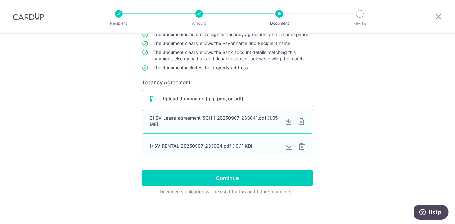
click at [300, 124] on div at bounding box center [301, 122] width 8 height 8
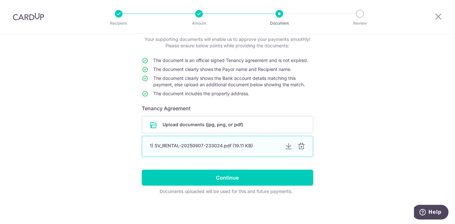
click at [300, 146] on div at bounding box center [301, 147] width 8 height 8
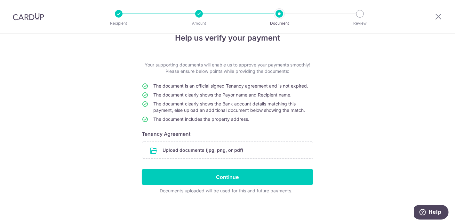
scroll to position [13, 0]
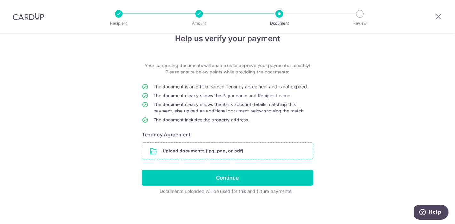
click at [148, 150] on input "file" at bounding box center [227, 151] width 171 height 17
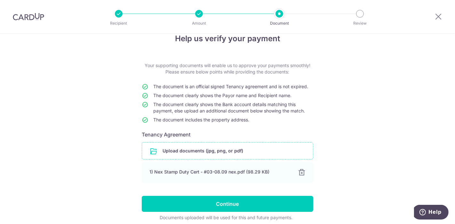
click at [153, 151] on input "file" at bounding box center [227, 151] width 171 height 17
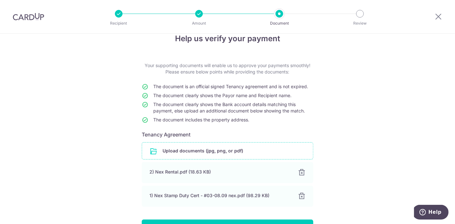
click at [155, 151] on input "file" at bounding box center [227, 151] width 171 height 17
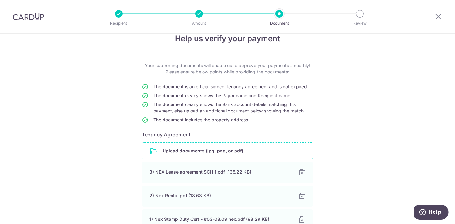
click at [153, 152] on input "file" at bounding box center [227, 151] width 171 height 17
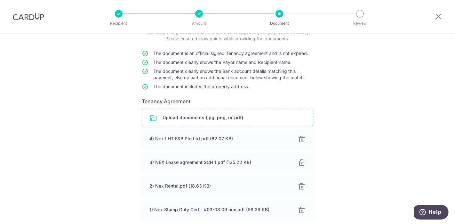
scroll to position [84, 0]
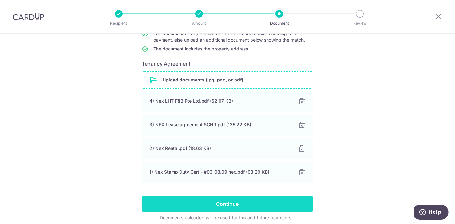
click at [213, 201] on input "Continue" at bounding box center [227, 204] width 171 height 16
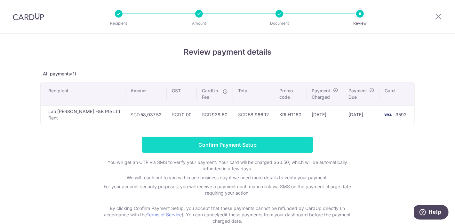
click at [251, 140] on input "Confirm Payment Setup" at bounding box center [227, 145] width 171 height 16
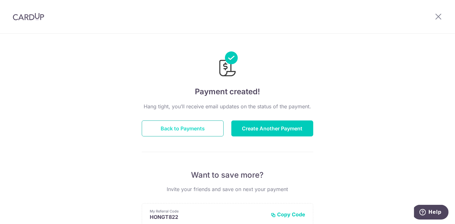
click at [167, 125] on button "Back to Payments" at bounding box center [183, 129] width 82 height 16
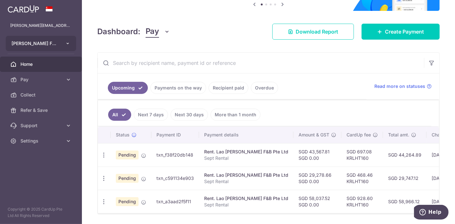
click at [35, 49] on button "LAO HUO TANG FB PTE. LTD." at bounding box center [41, 43] width 70 height 15
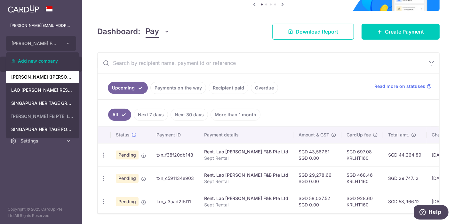
click at [48, 81] on link "KENNY ROGERS (MARINA SQUARE) PTE. LTD." at bounding box center [42, 77] width 73 height 12
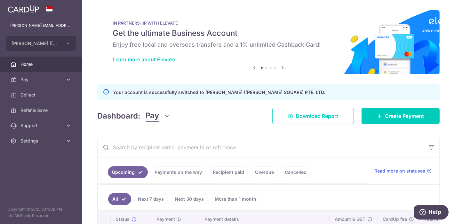
scroll to position [59, 0]
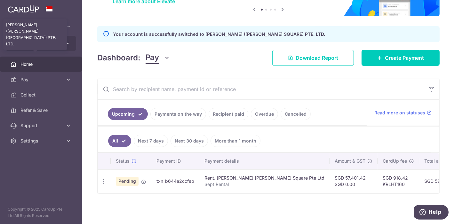
click at [24, 45] on span "KENNY ROGERS (MARINA SQUARE) PTE. LTD." at bounding box center [35, 43] width 47 height 6
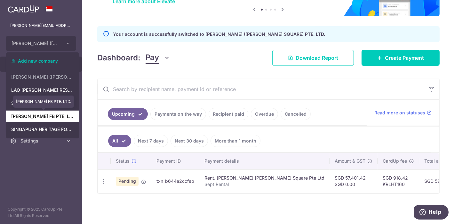
click at [42, 117] on link "LAO HUO TANG FB PTE. LTD." at bounding box center [42, 117] width 73 height 12
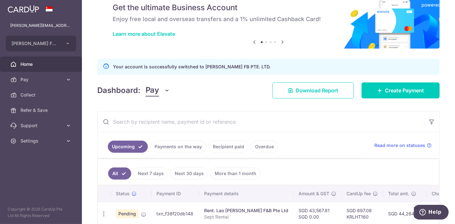
scroll to position [71, 0]
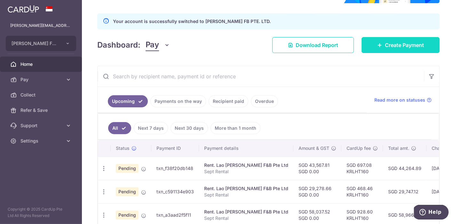
click at [385, 47] on span "Create Payment" at bounding box center [404, 45] width 39 height 8
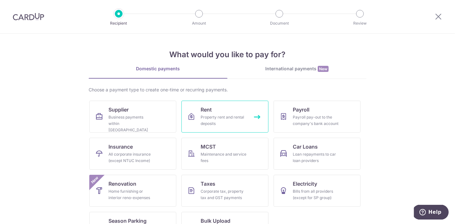
click at [198, 118] on link "Rent Property rent and rental deposits" at bounding box center [224, 117] width 87 height 32
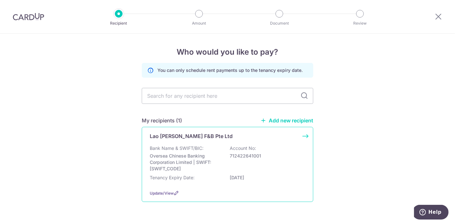
click at [192, 140] on div "Lao [PERSON_NAME] F&B Pte Ltd Bank Name & SWIFT/BIC: Oversea Chinese Banking Co…" at bounding box center [227, 164] width 171 height 75
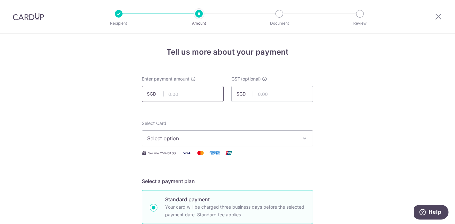
click at [176, 91] on input "text" at bounding box center [183, 94] width 82 height 16
type input "43,097.11"
click at [262, 96] on input "text" at bounding box center [272, 94] width 82 height 16
click at [208, 137] on span "Select option" at bounding box center [221, 139] width 149 height 8
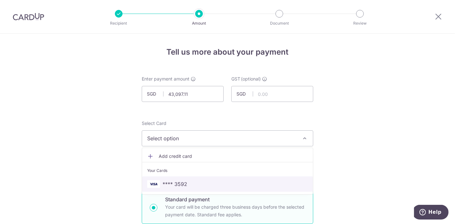
click at [179, 185] on span "**** 3592" at bounding box center [174, 184] width 25 height 8
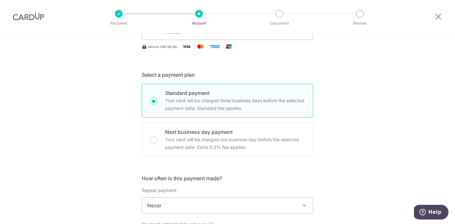
scroll to position [177, 0]
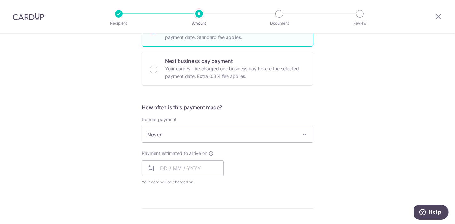
click at [172, 138] on span "Never" at bounding box center [227, 134] width 171 height 15
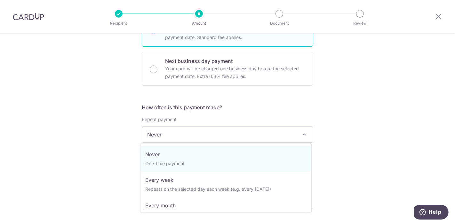
click at [172, 136] on span "Never" at bounding box center [227, 134] width 171 height 15
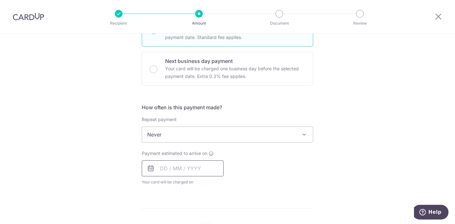
click at [159, 171] on input "text" at bounding box center [183, 169] width 82 height 16
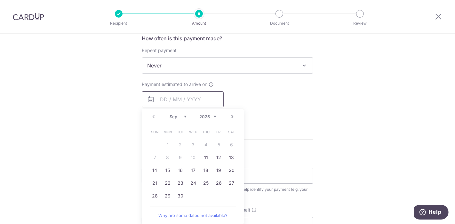
scroll to position [248, 0]
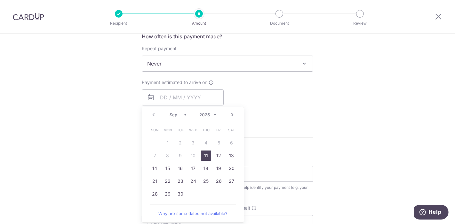
click at [207, 157] on link "11" at bounding box center [206, 156] width 10 height 10
type input "11/09/2025"
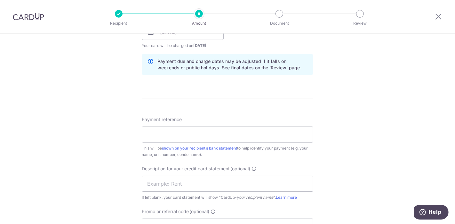
scroll to position [355, 0]
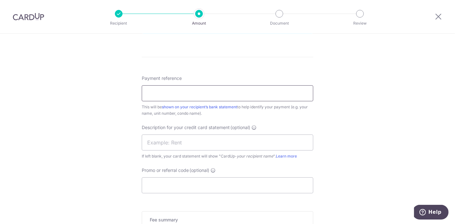
drag, startPoint x: 175, startPoint y: 91, endPoint x: 177, endPoint y: 95, distance: 3.7
click at [175, 91] on input "Payment reference" at bounding box center [227, 93] width 171 height 16
type input "Sept Rental"
click at [166, 141] on input "text" at bounding box center [227, 143] width 171 height 16
click at [168, 185] on input "Promo or referral code (optional)" at bounding box center [227, 185] width 171 height 16
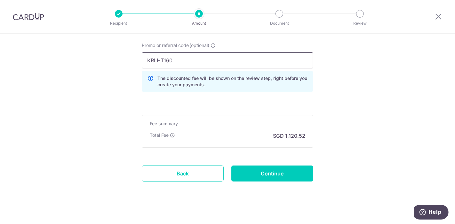
scroll to position [484, 0]
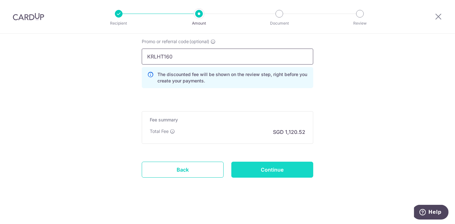
type input "KRLHT160"
click at [279, 171] on input "Continue" at bounding box center [272, 170] width 82 height 16
type input "Create Schedule"
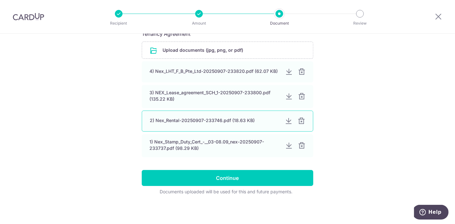
scroll to position [114, 0]
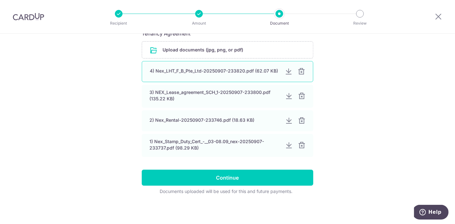
click at [300, 74] on div at bounding box center [301, 72] width 8 height 8
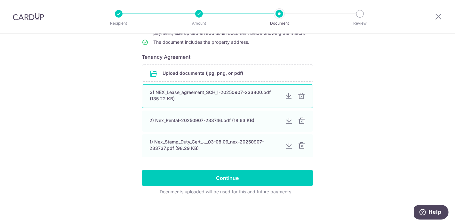
click at [302, 97] on div at bounding box center [301, 96] width 8 height 8
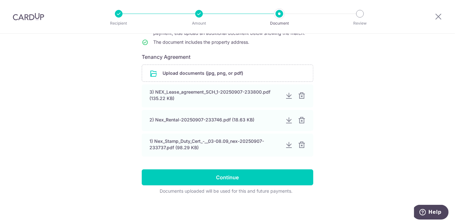
scroll to position [65, 0]
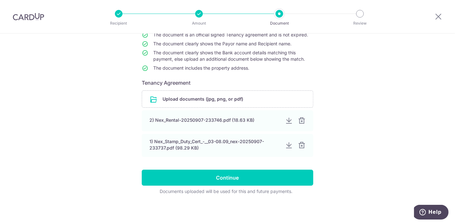
drag, startPoint x: 304, startPoint y: 122, endPoint x: 298, endPoint y: 132, distance: 12.3
click at [304, 122] on div "2) Nex_Rental-20250907-233746.pdf (18.63 KB)" at bounding box center [227, 120] width 171 height 21
click at [301, 119] on div at bounding box center [302, 121] width 8 height 8
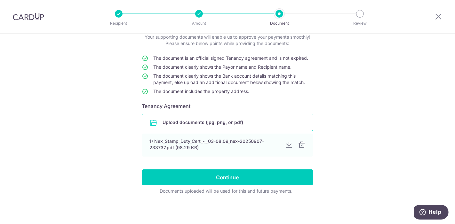
click at [300, 145] on div at bounding box center [302, 145] width 8 height 8
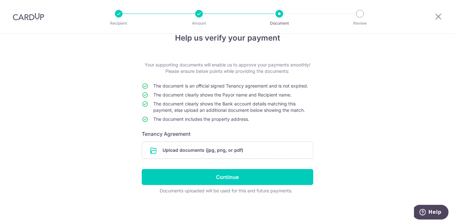
scroll to position [13, 0]
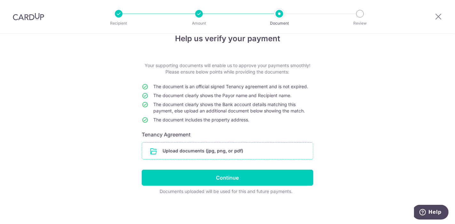
click at [173, 149] on input "file" at bounding box center [227, 151] width 171 height 17
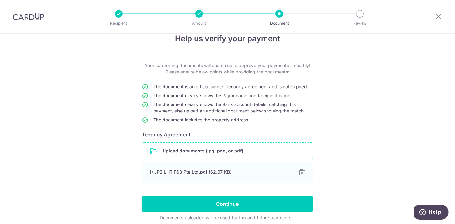
click at [148, 148] on input "file" at bounding box center [227, 151] width 171 height 17
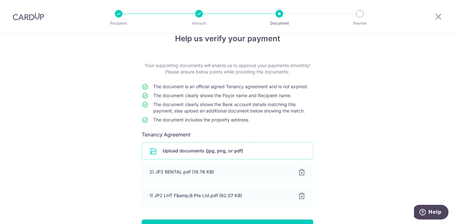
click at [153, 149] on input "file" at bounding box center [227, 151] width 171 height 17
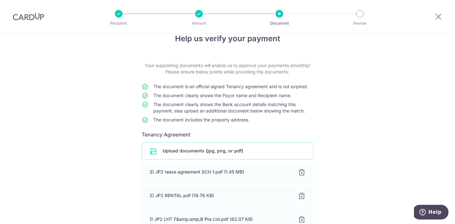
click at [153, 152] on input "file" at bounding box center [227, 151] width 171 height 17
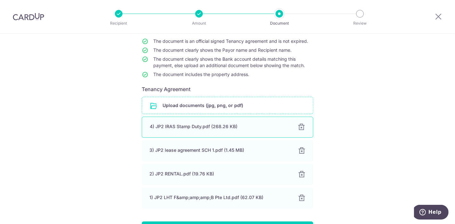
scroll to position [84, 0]
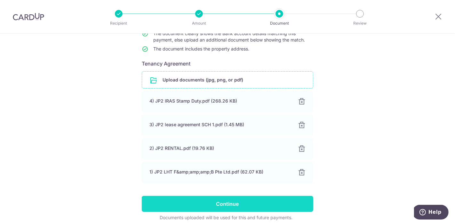
click at [240, 205] on input "Continue" at bounding box center [227, 204] width 171 height 16
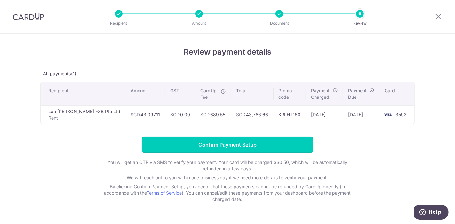
click at [229, 138] on input "Confirm Payment Setup" at bounding box center [227, 145] width 171 height 16
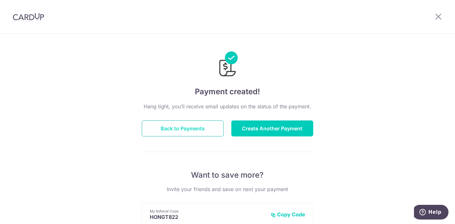
click at [199, 135] on div "Hang tight, you’ll receive email updates on the status of the payment. Back to …" at bounding box center [227, 224] width 171 height 242
click at [202, 129] on button "Back to Payments" at bounding box center [183, 129] width 82 height 16
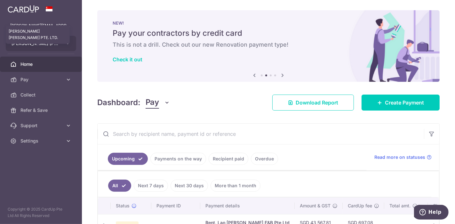
click at [58, 45] on span "[PERSON_NAME] [PERSON_NAME] PTE. LTD." at bounding box center [35, 43] width 47 height 6
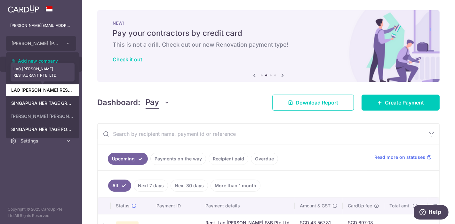
click at [51, 90] on link "LAO HUO TANG RESTAURANT PTE. LTD." at bounding box center [42, 90] width 73 height 12
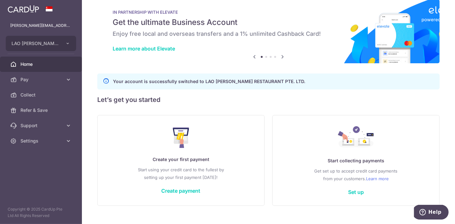
scroll to position [22, 0]
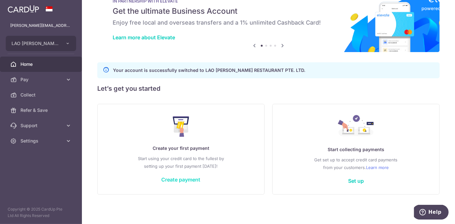
click at [187, 178] on link "Create payment" at bounding box center [180, 180] width 39 height 6
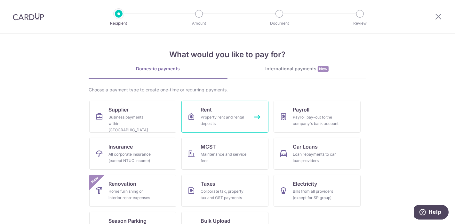
click at [218, 120] on div "Property rent and rental deposits" at bounding box center [224, 120] width 46 height 13
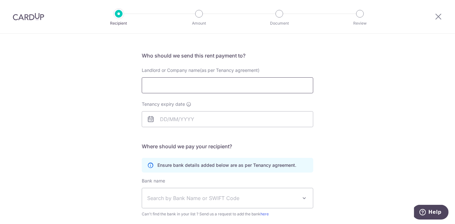
click at [193, 84] on input "Landlord or Company name(as per Tenancy agreement)" at bounding box center [227, 85] width 171 height 16
type input "Lao Huo Tang Restaurant Pte Ltd"
click at [165, 118] on input "Tenancy expiry date" at bounding box center [227, 119] width 171 height 16
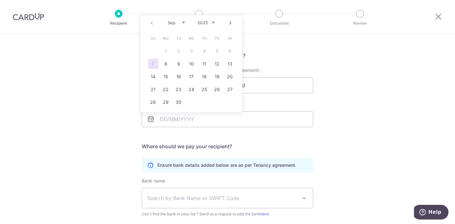
click at [208, 20] on div "Prev Next Sep Oct Nov Dec 2025 2026 2027 2028 2029 2030 2031 2032 2033 2034 2035" at bounding box center [191, 22] width 102 height 15
click at [205, 23] on select "2025 2026 2027 2028 2029 2030 2031 2032 2033 2034 2035" at bounding box center [206, 22] width 17 height 5
drag, startPoint x: 179, startPoint y: 19, endPoint x: 180, endPoint y: 42, distance: 22.7
click at [179, 20] on div "Prev Next Jan Feb Mar Apr May Jun Jul Aug Sep Oct Nov Dec 2025 2026 2027 2028 2…" at bounding box center [191, 22] width 102 height 15
drag, startPoint x: 175, startPoint y: 20, endPoint x: 187, endPoint y: 27, distance: 14.2
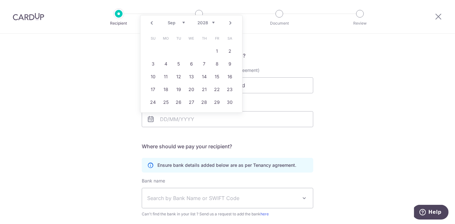
click at [175, 20] on select "Jan Feb Mar Apr May Jun Jul Aug Sep Oct Nov Dec" at bounding box center [176, 22] width 17 height 5
click at [189, 101] on link "28" at bounding box center [191, 102] width 10 height 10
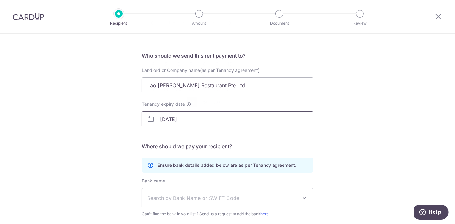
click at [171, 124] on input "28/06/2028" at bounding box center [227, 119] width 171 height 16
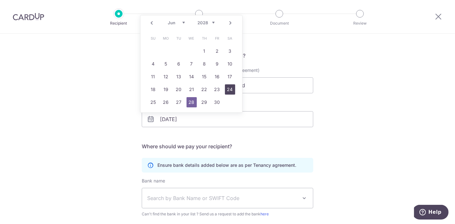
click at [232, 89] on link "24" at bounding box center [230, 89] width 10 height 10
type input "[DATE]"
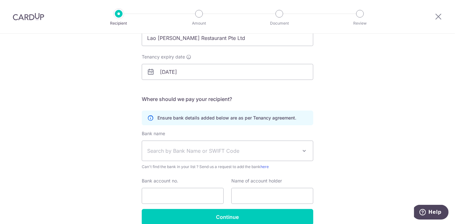
scroll to position [106, 0]
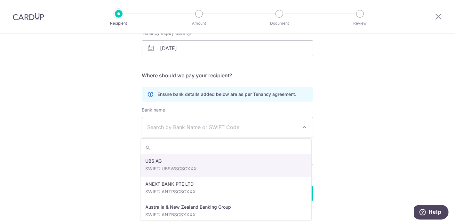
click at [185, 130] on span "Search by Bank Name or SWIFT Code" at bounding box center [222, 127] width 150 height 8
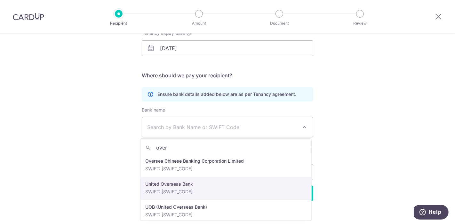
type input "over"
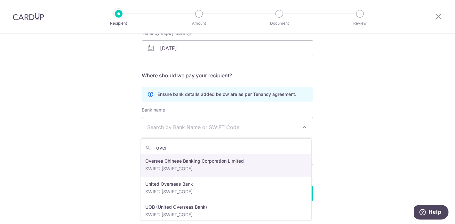
select select "12"
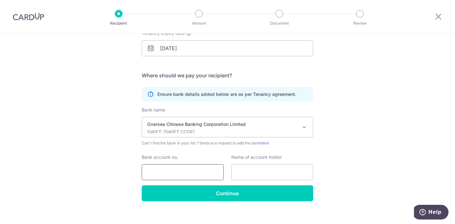
click at [167, 169] on input "Bank account no." at bounding box center [183, 172] width 82 height 16
click at [263, 169] on input "text" at bounding box center [272, 172] width 82 height 16
click at [183, 170] on input "695776914" at bounding box center [183, 172] width 82 height 16
type input "695776914001"
click at [251, 173] on input "text" at bounding box center [272, 172] width 82 height 16
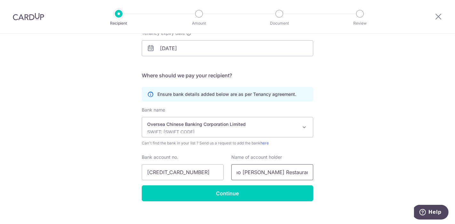
scroll to position [0, 8]
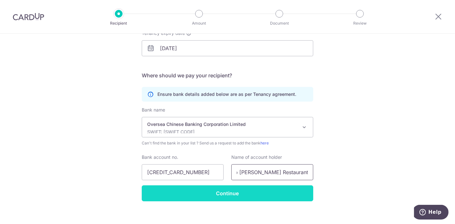
type input "Lao Huo Tang Restaurant Pte Ltd"
click at [240, 187] on input "Continue" at bounding box center [227, 193] width 171 height 16
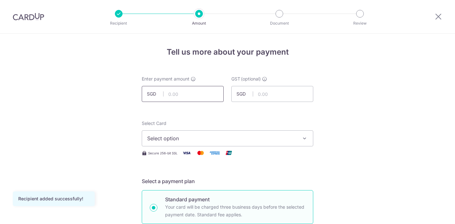
click at [185, 93] on input "text" at bounding box center [183, 94] width 82 height 16
type input "46,672.21"
click at [264, 138] on span "Select option" at bounding box center [221, 139] width 149 height 8
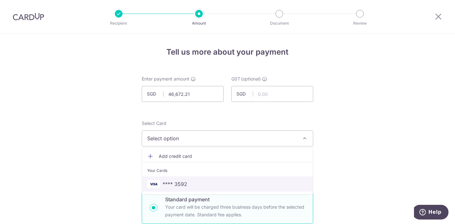
click at [178, 183] on span "**** 3592" at bounding box center [174, 184] width 25 height 8
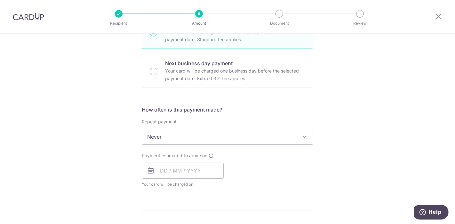
scroll to position [177, 0]
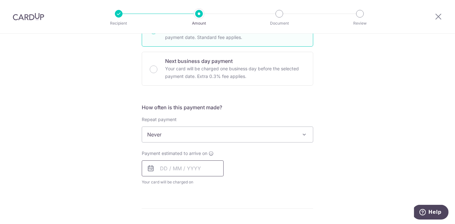
drag, startPoint x: 153, startPoint y: 170, endPoint x: 169, endPoint y: 174, distance: 16.7
click at [153, 171] on div at bounding box center [183, 169] width 82 height 16
click at [164, 166] on input "text" at bounding box center [183, 169] width 82 height 16
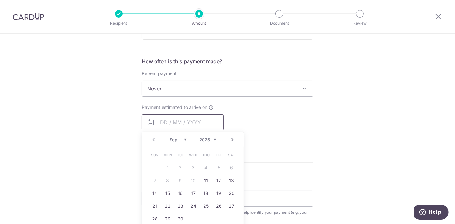
scroll to position [248, 0]
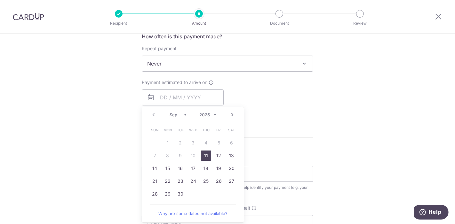
click at [204, 154] on link "11" at bounding box center [206, 156] width 10 height 10
type input "11/09/2025"
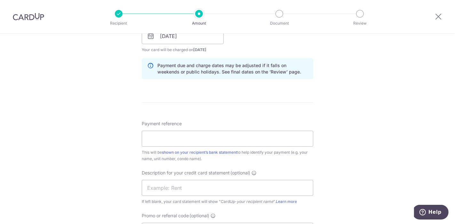
scroll to position [320, 0]
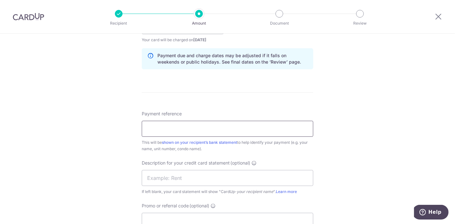
click at [164, 129] on input "Payment reference" at bounding box center [227, 129] width 171 height 16
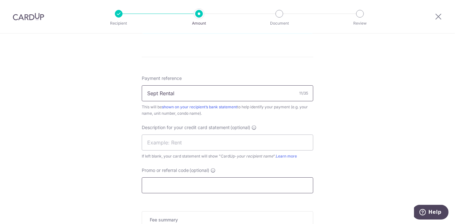
type input "Sept Rental"
click at [161, 179] on input "Promo or referral code (optional)" at bounding box center [227, 185] width 171 height 16
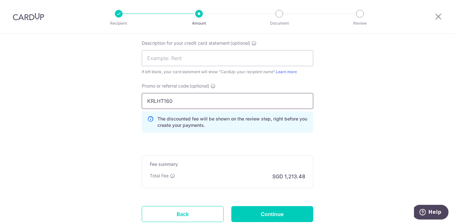
scroll to position [462, 0]
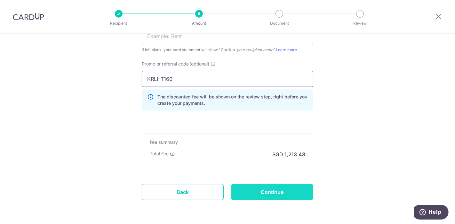
type input "KRLHT160"
drag, startPoint x: 266, startPoint y: 192, endPoint x: 245, endPoint y: 192, distance: 21.1
click at [265, 192] on input "Continue" at bounding box center [272, 192] width 82 height 16
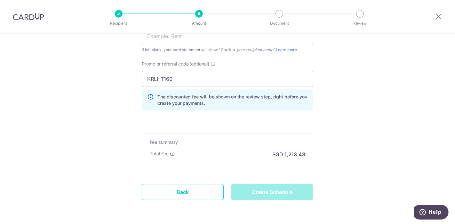
type input "Create Schedule"
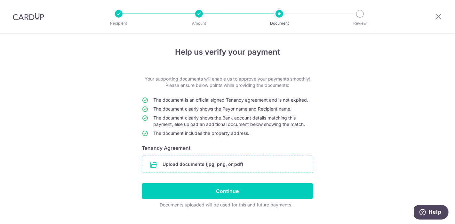
click at [205, 169] on input "file" at bounding box center [227, 164] width 171 height 17
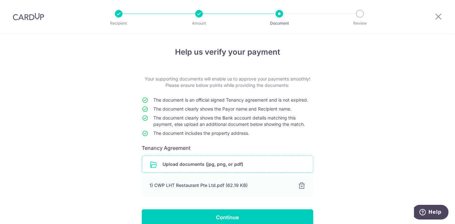
click at [154, 164] on input "file" at bounding box center [227, 164] width 171 height 17
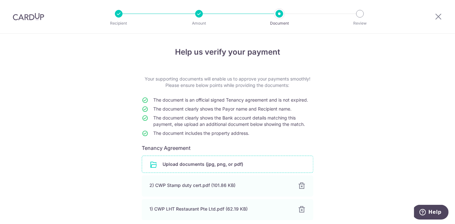
click at [150, 162] on input "file" at bounding box center [227, 164] width 171 height 17
click at [154, 163] on input "file" at bounding box center [227, 164] width 171 height 17
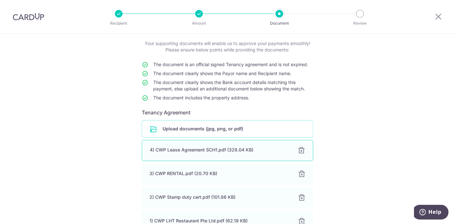
scroll to position [71, 0]
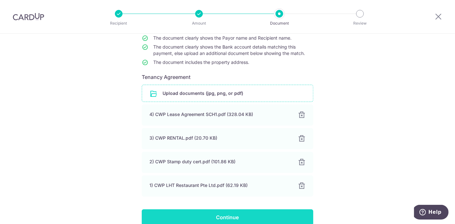
drag, startPoint x: 228, startPoint y: 214, endPoint x: 247, endPoint y: 206, distance: 20.5
click at [228, 214] on input "Continue" at bounding box center [227, 217] width 171 height 16
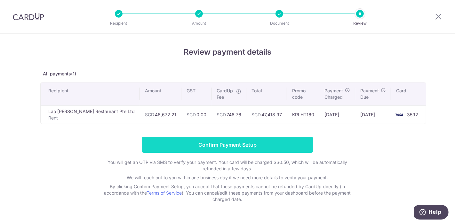
click at [261, 146] on input "Confirm Payment Setup" at bounding box center [227, 145] width 171 height 16
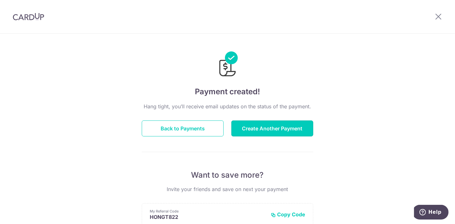
drag, startPoint x: 282, startPoint y: 121, endPoint x: 215, endPoint y: 140, distance: 69.7
click at [281, 121] on button "Create Another Payment" at bounding box center [272, 129] width 82 height 16
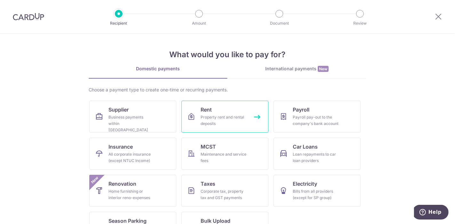
drag, startPoint x: 221, startPoint y: 108, endPoint x: 209, endPoint y: 119, distance: 15.6
click at [221, 108] on link "Rent Property rent and rental deposits" at bounding box center [224, 117] width 87 height 32
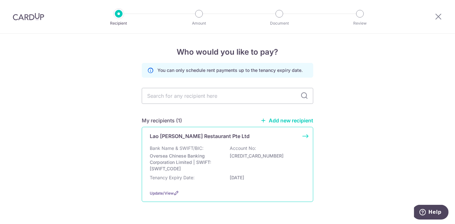
drag, startPoint x: 203, startPoint y: 142, endPoint x: 199, endPoint y: 143, distance: 4.3
click at [202, 142] on div "Lao Huo Tang Restaurant Pte Ltd Bank Name & SWIFT/BIC: Oversea Chinese Banking …" at bounding box center [227, 164] width 171 height 75
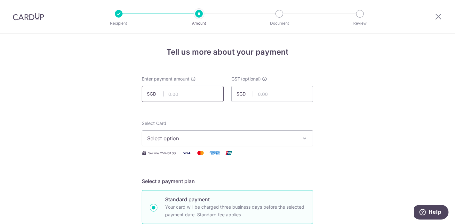
click at [178, 92] on input "text" at bounding box center [183, 94] width 82 height 16
type input "45,071.94"
click at [256, 132] on button "Select option" at bounding box center [227, 138] width 171 height 16
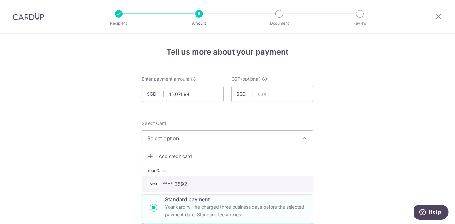
drag, startPoint x: 181, startPoint y: 183, endPoint x: 193, endPoint y: 178, distance: 12.9
click at [181, 183] on span "**** 3592" at bounding box center [174, 184] width 25 height 8
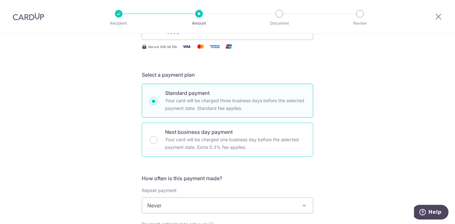
scroll to position [177, 0]
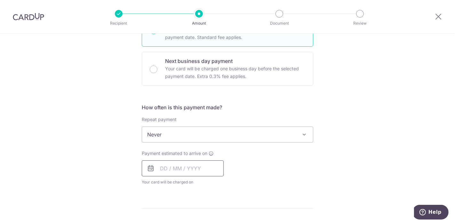
click at [158, 170] on input "text" at bounding box center [183, 169] width 82 height 16
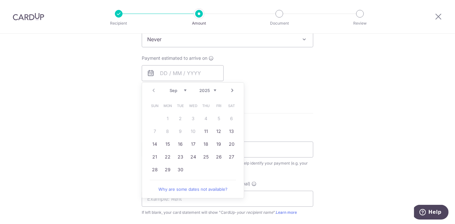
scroll to position [284, 0]
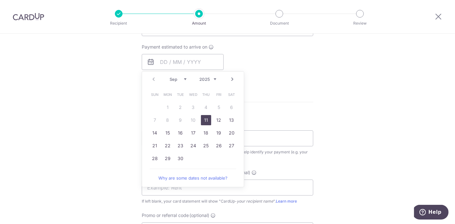
click at [206, 120] on link "11" at bounding box center [206, 120] width 10 height 10
type input "11/09/2025"
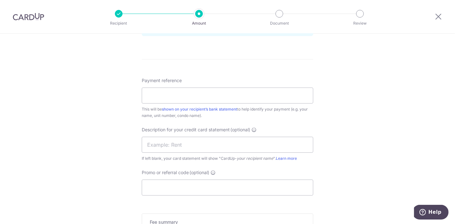
scroll to position [355, 0]
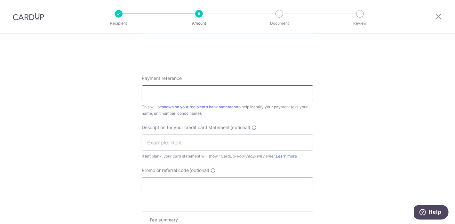
click at [170, 94] on input "Payment reference" at bounding box center [227, 93] width 171 height 16
type input "Sept Rental"
click at [162, 187] on input "Promo or referral code (optional)" at bounding box center [227, 185] width 171 height 16
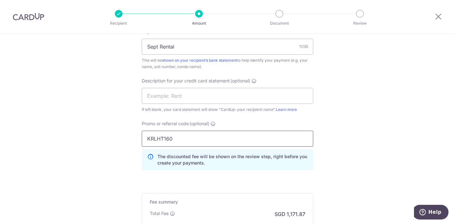
scroll to position [462, 0]
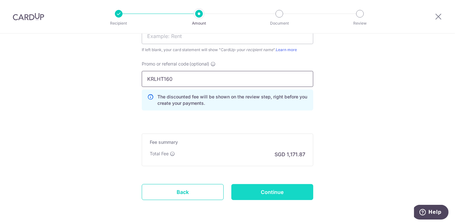
type input "KRLHT160"
click at [248, 188] on input "Continue" at bounding box center [272, 192] width 82 height 16
type input "Create Schedule"
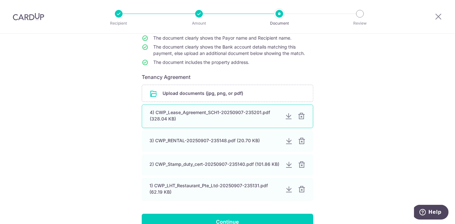
scroll to position [106, 0]
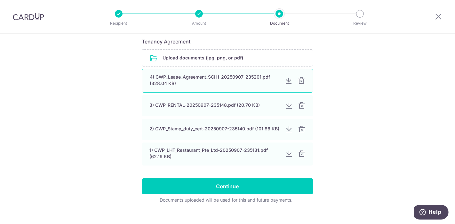
click at [297, 82] on div at bounding box center [301, 81] width 8 height 8
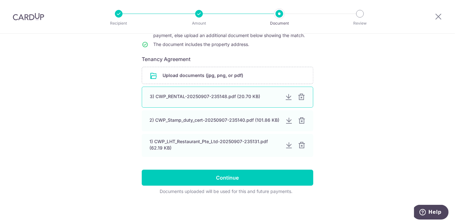
click at [298, 99] on div at bounding box center [301, 97] width 8 height 8
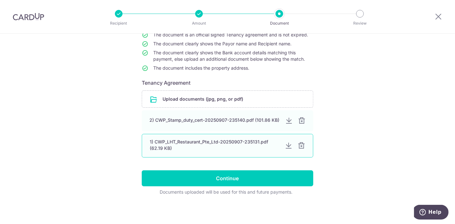
drag, startPoint x: 299, startPoint y: 119, endPoint x: 301, endPoint y: 140, distance: 21.3
click at [299, 119] on div at bounding box center [302, 121] width 8 height 8
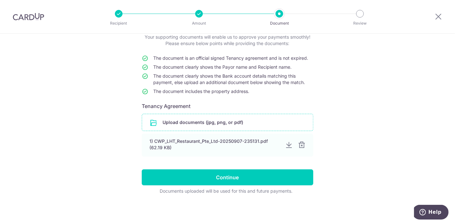
click at [301, 144] on div at bounding box center [302, 145] width 8 height 8
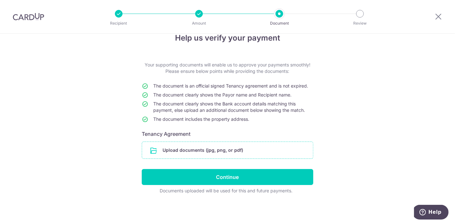
scroll to position [13, 0]
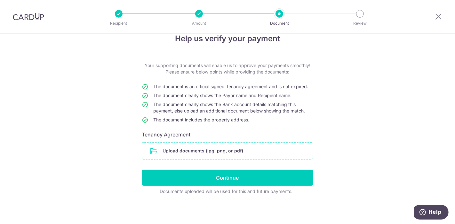
click at [152, 152] on input "file" at bounding box center [227, 151] width 171 height 17
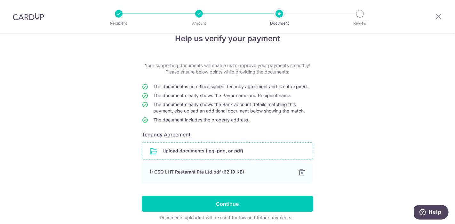
click at [151, 149] on input "file" at bounding box center [227, 151] width 171 height 17
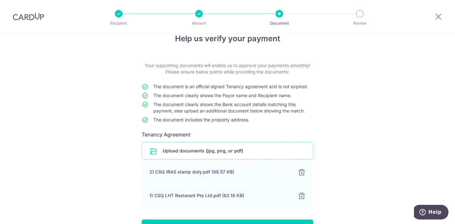
click at [152, 151] on input "file" at bounding box center [227, 151] width 171 height 17
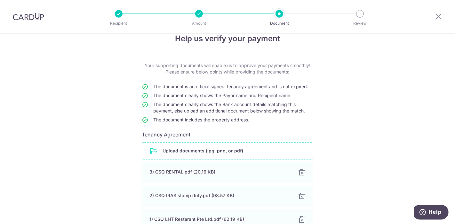
click at [150, 149] on input "file" at bounding box center [227, 151] width 171 height 17
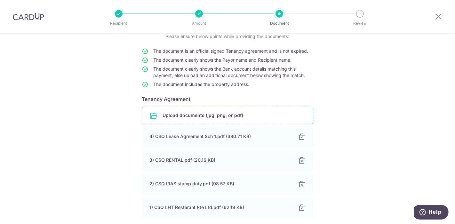
scroll to position [84, 0]
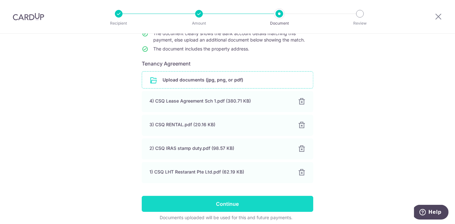
click at [247, 205] on input "Continue" at bounding box center [227, 204] width 171 height 16
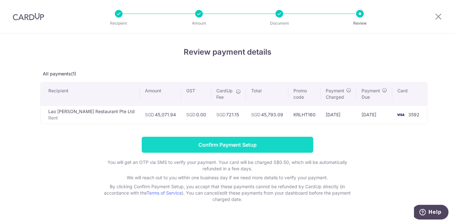
click at [295, 144] on input "Confirm Payment Setup" at bounding box center [227, 145] width 171 height 16
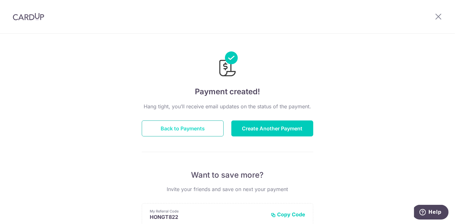
click at [200, 121] on button "Back to Payments" at bounding box center [183, 129] width 82 height 16
click at [193, 131] on button "Back to Payments" at bounding box center [183, 129] width 82 height 16
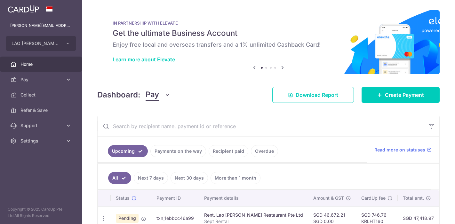
click at [63, 44] on button "LAO HUO TANG RESTAURANT PTE. LTD." at bounding box center [41, 43] width 70 height 15
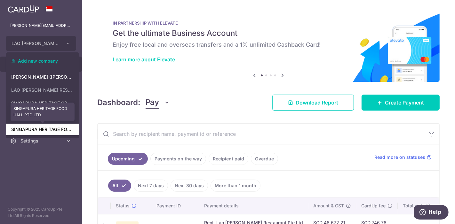
click at [46, 131] on link "SINGAPURA HERITAGE FOOD HALL PTE. LTD." at bounding box center [42, 130] width 73 height 12
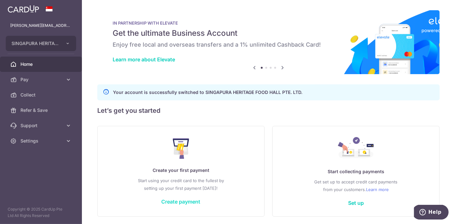
click at [179, 201] on link "Create payment" at bounding box center [180, 202] width 39 height 6
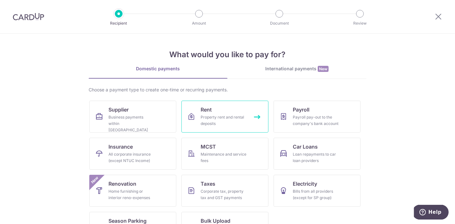
click at [214, 116] on div "Property rent and rental deposits" at bounding box center [224, 120] width 46 height 13
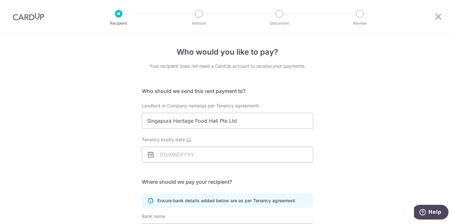
type input "Singapura Heritage Food Hall Pte Ltd"
click at [178, 155] on input "Tenancy expiry date" at bounding box center [227, 155] width 171 height 16
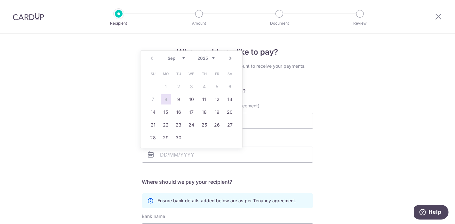
click at [213, 58] on select "2025 2026 2027 2028 2029 2030 2031 2032 2033 2034 2035" at bounding box center [206, 58] width 17 height 5
click at [182, 59] on select "Jan Feb Mar Apr May Jun [DATE] Aug Sep Oct Nov Dec" at bounding box center [176, 58] width 17 height 5
click at [181, 137] on link "26" at bounding box center [179, 138] width 10 height 10
type input "[DATE]"
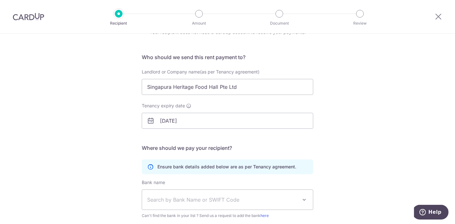
scroll to position [71, 0]
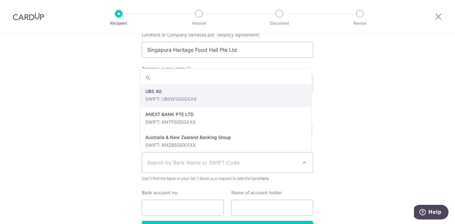
drag, startPoint x: 179, startPoint y: 164, endPoint x: 187, endPoint y: 167, distance: 9.1
click at [179, 163] on span "Search by Bank Name or SWIFT Code" at bounding box center [222, 163] width 150 height 8
type input "oversea"
select select "12"
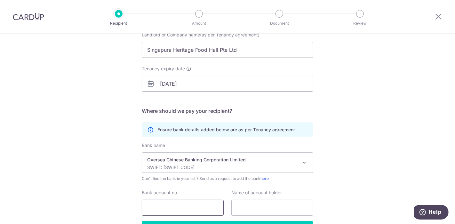
click at [169, 205] on input "Bank account no." at bounding box center [183, 208] width 82 height 16
type input "602485336001"
click at [262, 207] on input "text" at bounding box center [272, 208] width 82 height 16
click at [250, 208] on input "Singapura Hertitage Food Hall Pte Ltd" at bounding box center [272, 208] width 82 height 16
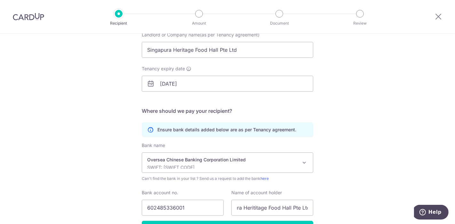
click at [316, 129] on div "Who would you like to pay? Your recipient does not need a CardUp account to rec…" at bounding box center [227, 115] width 455 height 304
click at [262, 208] on input "Singapura Herititage Food Hall Pte Ltd" at bounding box center [272, 208] width 82 height 16
drag, startPoint x: 274, startPoint y: 208, endPoint x: 272, endPoint y: 222, distance: 14.8
click at [274, 208] on input "Singapura Herititage Food Hall Pte Ltd" at bounding box center [272, 208] width 82 height 16
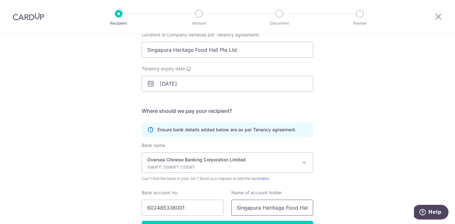
drag, startPoint x: 365, startPoint y: 188, endPoint x: 270, endPoint y: 208, distance: 97.1
click at [364, 188] on div "Who would you like to pay? Your recipient does not need a CardUp account to rec…" at bounding box center [227, 115] width 455 height 304
click at [285, 209] on input "Singapura Heritiage Food Hall Pte Ltd" at bounding box center [272, 208] width 82 height 16
drag, startPoint x: 270, startPoint y: 207, endPoint x: 272, endPoint y: 215, distance: 7.9
click at [270, 210] on input "Singapura Heritiage Food Hall Pte Ltd" at bounding box center [272, 208] width 82 height 16
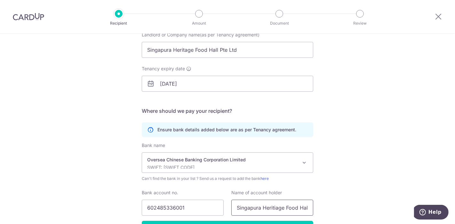
drag, startPoint x: 274, startPoint y: 208, endPoint x: 274, endPoint y: 211, distance: 3.2
click at [274, 209] on input "Singapura Heritiage Food Hall Pte Ltd" at bounding box center [272, 208] width 82 height 16
click at [278, 209] on input "Singapura Heritage Food Hall Pte Ltd" at bounding box center [272, 208] width 82 height 16
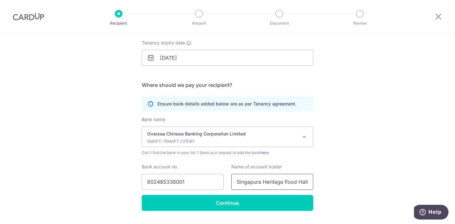
scroll to position [106, 0]
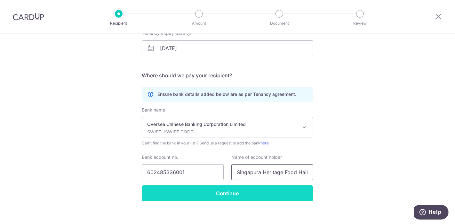
type input "Singapura Heritage Food Hall Pte Ltd"
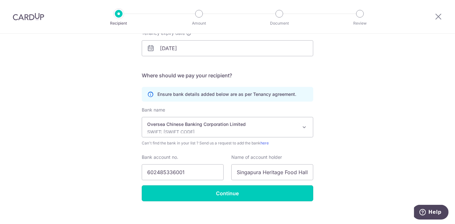
drag, startPoint x: 242, startPoint y: 191, endPoint x: 182, endPoint y: 208, distance: 62.5
click at [243, 191] on input "Continue" at bounding box center [227, 193] width 171 height 16
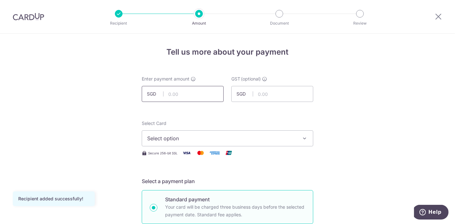
drag, startPoint x: 173, startPoint y: 93, endPoint x: 168, endPoint y: 94, distance: 5.5
click at [173, 93] on input "text" at bounding box center [183, 94] width 82 height 16
type input "30,672.60"
drag, startPoint x: 254, startPoint y: 114, endPoint x: 236, endPoint y: 114, distance: 17.6
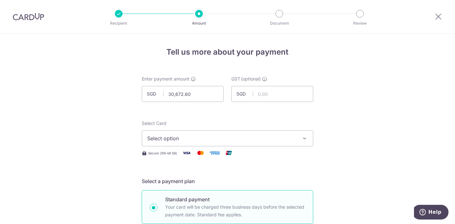
click at [181, 142] on span "Select option" at bounding box center [221, 139] width 149 height 8
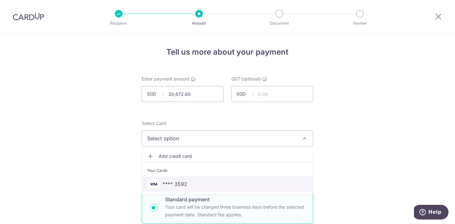
click at [179, 184] on span "**** 3592" at bounding box center [174, 184] width 25 height 8
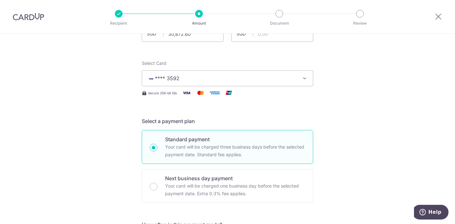
scroll to position [142, 0]
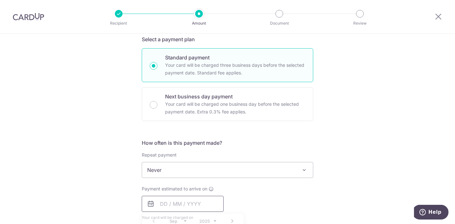
click at [159, 204] on input "text" at bounding box center [183, 204] width 82 height 16
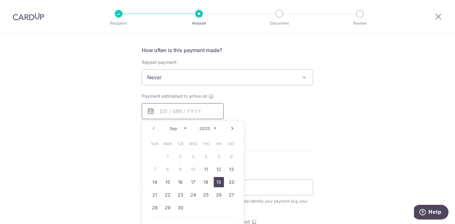
scroll to position [248, 0]
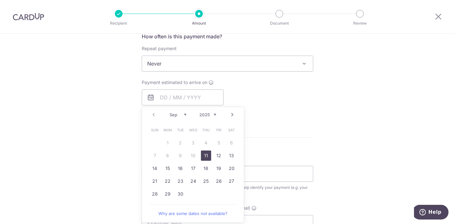
click at [201, 153] on link "11" at bounding box center [206, 156] width 10 height 10
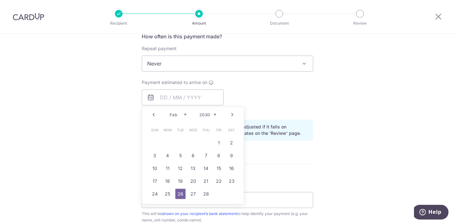
type input "11/09/2025"
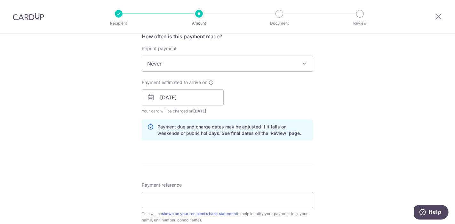
scroll to position [320, 0]
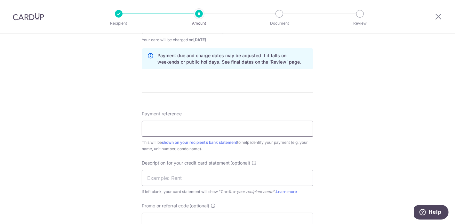
click at [157, 134] on input "Payment reference" at bounding box center [227, 129] width 171 height 16
type input "Sept Rental"
click at [159, 181] on input "text" at bounding box center [227, 178] width 171 height 16
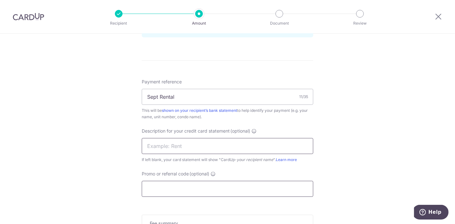
scroll to position [391, 0]
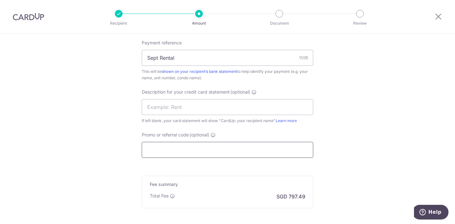
click at [173, 145] on input "Promo or referral code (optional)" at bounding box center [227, 150] width 171 height 16
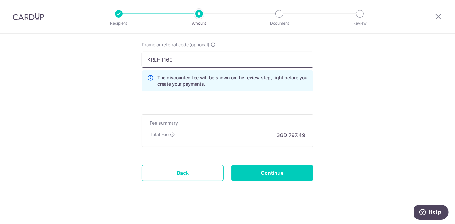
scroll to position [484, 0]
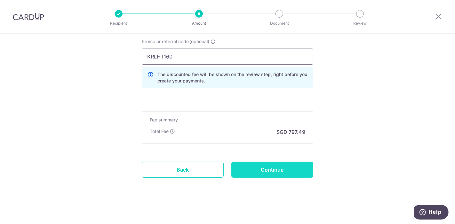
type input "KRLHT160"
drag, startPoint x: 287, startPoint y: 169, endPoint x: 283, endPoint y: 173, distance: 5.7
click at [286, 169] on input "Continue" at bounding box center [272, 170] width 82 height 16
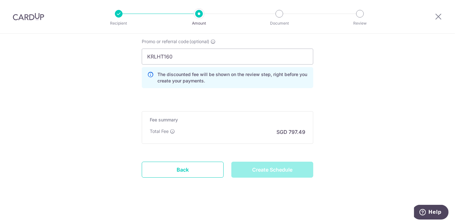
type input "Create Schedule"
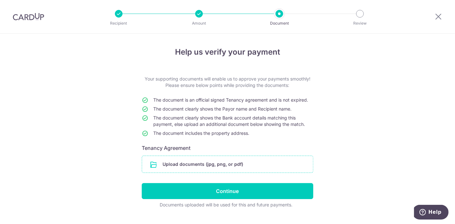
click at [143, 164] on input "file" at bounding box center [227, 164] width 171 height 17
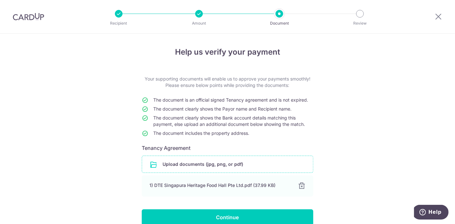
click at [151, 165] on input "file" at bounding box center [227, 164] width 171 height 17
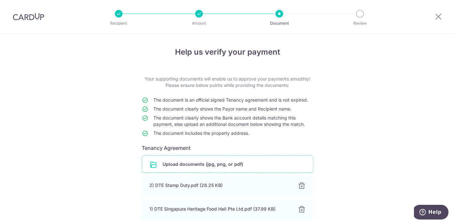
click at [151, 164] on input "file" at bounding box center [227, 164] width 171 height 17
click at [148, 164] on input "file" at bounding box center [227, 164] width 171 height 17
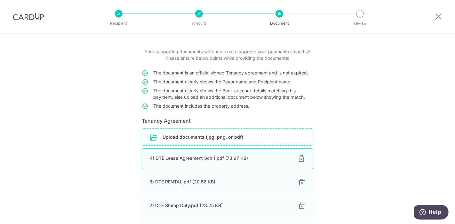
scroll to position [106, 0]
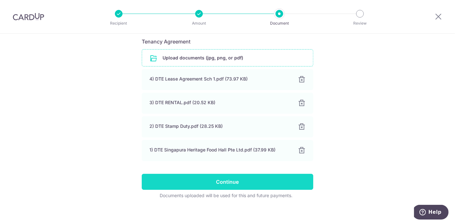
click at [243, 181] on input "Continue" at bounding box center [227, 182] width 171 height 16
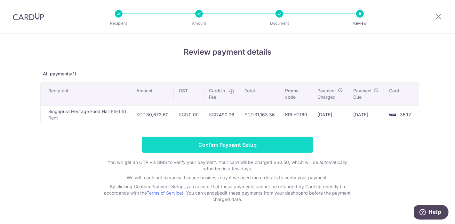
click at [233, 143] on input "Confirm Payment Setup" at bounding box center [227, 145] width 171 height 16
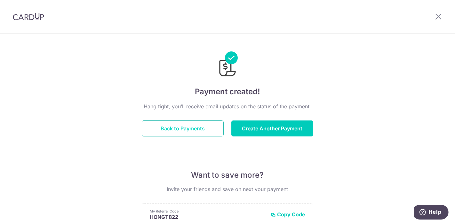
click at [185, 132] on button "Back to Payments" at bounding box center [183, 129] width 82 height 16
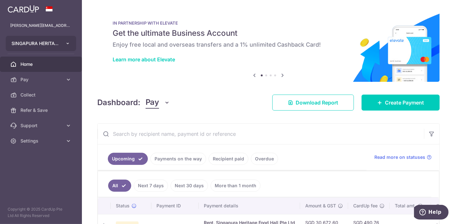
click at [50, 46] on span "SINGAPURA HERITAGE FOOD HALL PTE. LTD." at bounding box center [35, 43] width 47 height 6
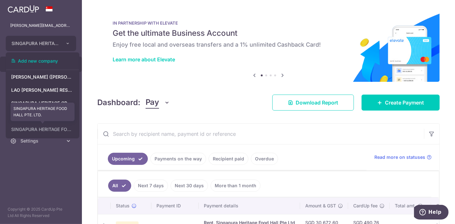
click at [50, 133] on link "SINGAPURA HERITAGE FOOD HALL PTE. LTD." at bounding box center [42, 130] width 73 height 12
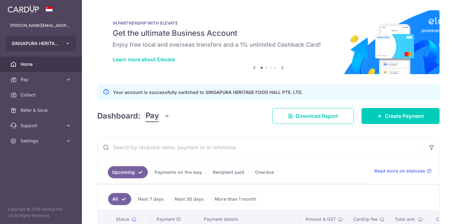
click at [63, 45] on button "SINGAPURA HERITAGE FOOD HALL PTE. LTD." at bounding box center [41, 43] width 70 height 15
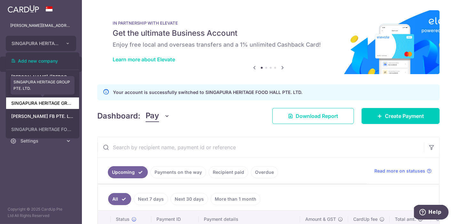
click at [57, 104] on link "SINGAPURA HERITAGE GROUP PTE. LTD." at bounding box center [42, 104] width 73 height 12
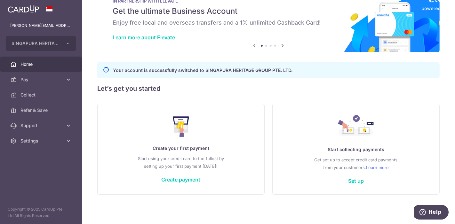
drag, startPoint x: 173, startPoint y: 179, endPoint x: 181, endPoint y: 174, distance: 9.5
click at [172, 179] on link "Create payment" at bounding box center [180, 180] width 39 height 6
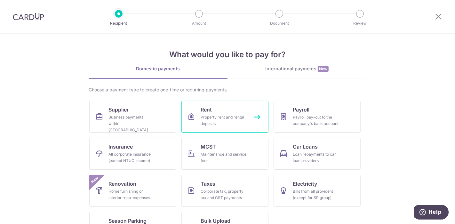
click at [222, 116] on div "Property rent and rental deposits" at bounding box center [224, 120] width 46 height 13
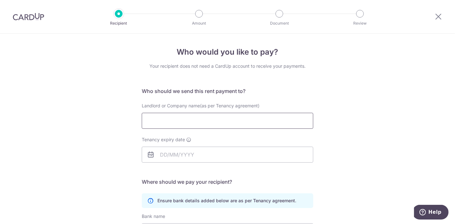
drag, startPoint x: 163, startPoint y: 116, endPoint x: 161, endPoint y: 121, distance: 5.0
click at [162, 116] on input "Landlord or Company name(as per Tenancy agreement)" at bounding box center [227, 121] width 171 height 16
type input "Singapura Heritage Group Pte Ltd"
click at [172, 154] on input "Tenancy expiry date" at bounding box center [227, 155] width 171 height 16
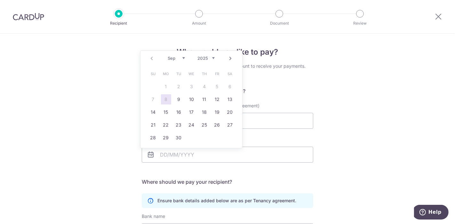
click at [210, 60] on select "2025 2026 2027 2028 2029 2030 2031 2032 2033 2034 2035" at bounding box center [206, 58] width 17 height 5
click at [180, 58] on select "Jan Feb Mar Apr May Jun Jul Aug Sep Oct Nov Dec" at bounding box center [176, 58] width 17 height 5
click at [226, 84] on link "3" at bounding box center [230, 87] width 10 height 10
type input "03/10/2026"
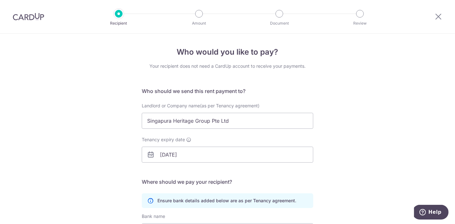
scroll to position [71, 0]
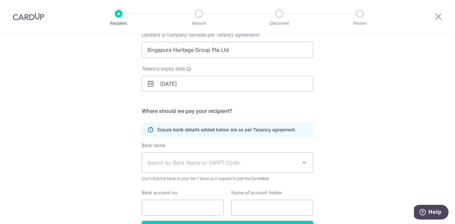
click at [164, 164] on span "Search by Bank Name or SWIFT Code" at bounding box center [222, 163] width 150 height 8
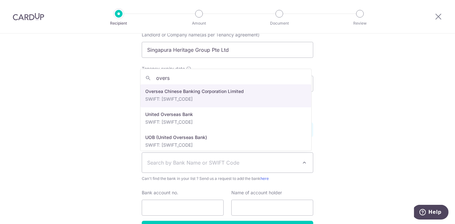
type input "overs"
select select "12"
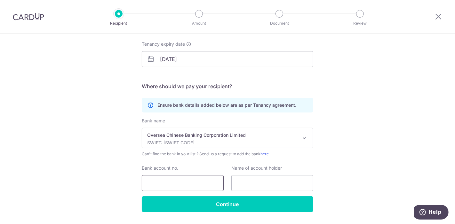
scroll to position [106, 0]
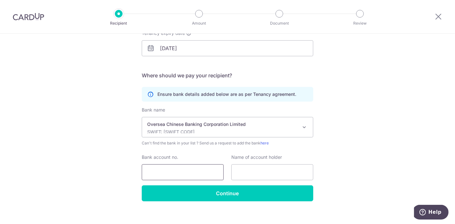
click at [157, 171] on input "Bank account no." at bounding box center [183, 172] width 82 height 16
type input "601505365001"
click at [264, 172] on input "text" at bounding box center [272, 172] width 82 height 16
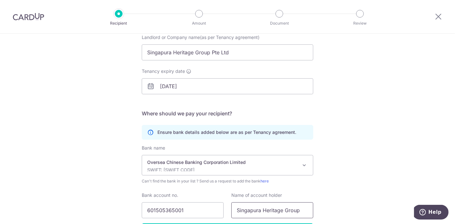
scroll to position [113, 0]
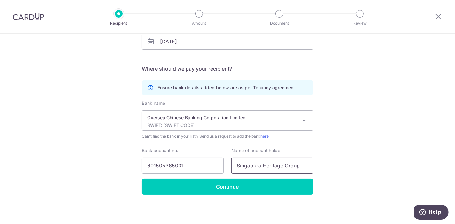
click at [301, 165] on input "Singapura Heritage Group" at bounding box center [272, 166] width 82 height 16
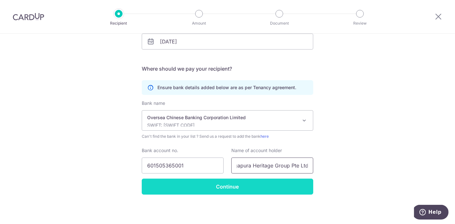
type input "Singapura Heritage Group Pte Ltd"
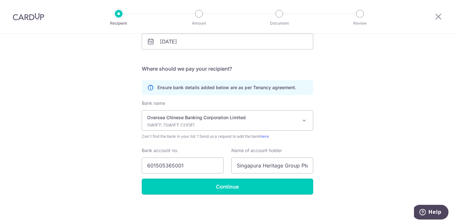
click at [266, 190] on input "Continue" at bounding box center [227, 187] width 171 height 16
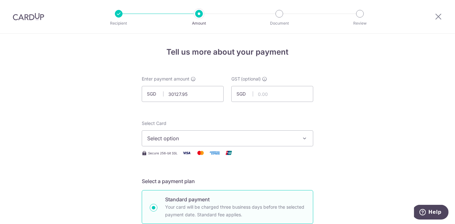
type input "30,127.95"
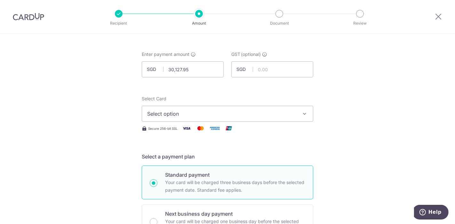
scroll to position [35, 0]
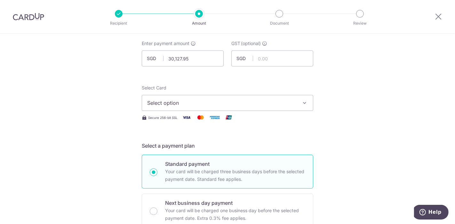
click at [197, 96] on button "Select option" at bounding box center [227, 103] width 171 height 16
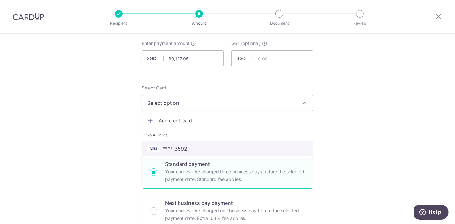
drag, startPoint x: 173, startPoint y: 151, endPoint x: 237, endPoint y: 150, distance: 63.6
click at [173, 151] on span "**** 3592" at bounding box center [174, 149] width 25 height 8
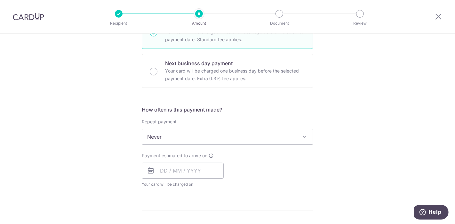
scroll to position [177, 0]
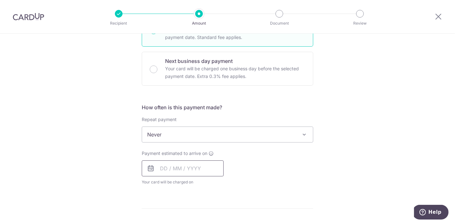
click at [160, 168] on input "text" at bounding box center [183, 169] width 82 height 16
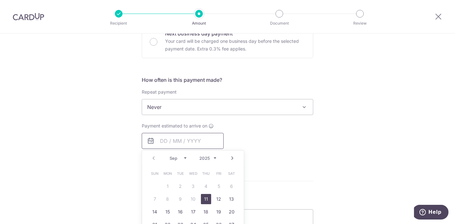
scroll to position [248, 0]
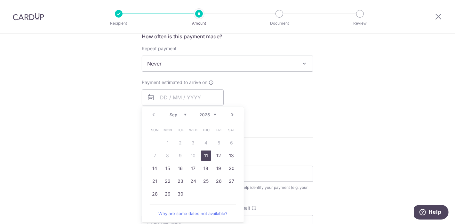
click at [202, 153] on link "11" at bounding box center [206, 156] width 10 height 10
type input "11/09/2025"
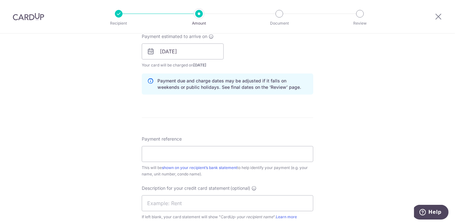
scroll to position [320, 0]
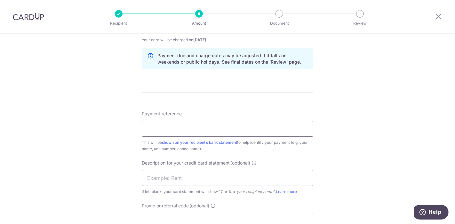
click at [155, 125] on input "Payment reference" at bounding box center [227, 129] width 171 height 16
type input "Sept Rental"
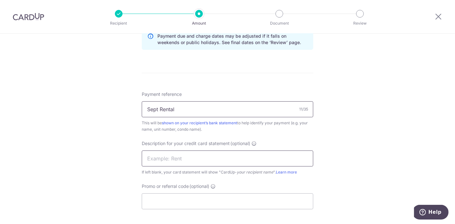
scroll to position [355, 0]
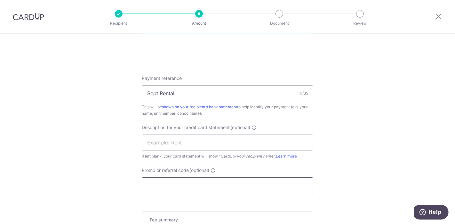
click at [165, 181] on input "Promo or referral code (optional)" at bounding box center [227, 185] width 171 height 16
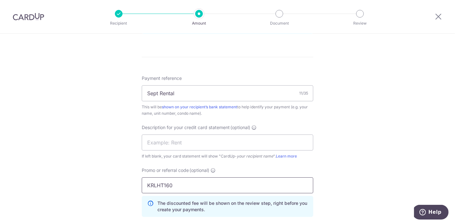
type input "KRLHT160"
drag, startPoint x: 363, startPoint y: 166, endPoint x: 350, endPoint y: 166, distance: 12.2
click at [362, 166] on div "Tell us more about your payment Enter payment amount SGD 30,127.95 30127.95 GST…" at bounding box center [227, 16] width 455 height 676
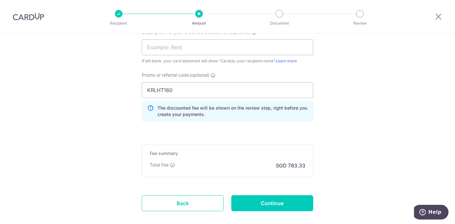
scroll to position [462, 0]
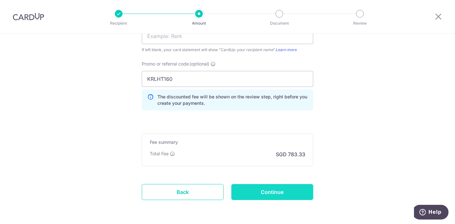
click at [279, 190] on input "Continue" at bounding box center [272, 192] width 82 height 16
type input "Create Schedule"
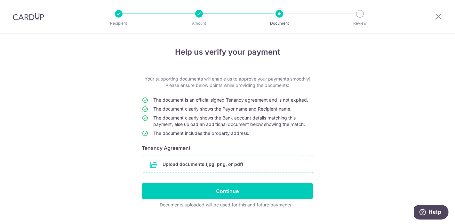
click at [152, 163] on input "file" at bounding box center [227, 164] width 171 height 17
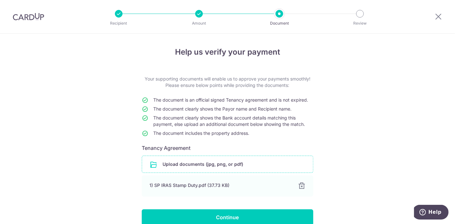
click at [154, 165] on input "file" at bounding box center [227, 164] width 171 height 17
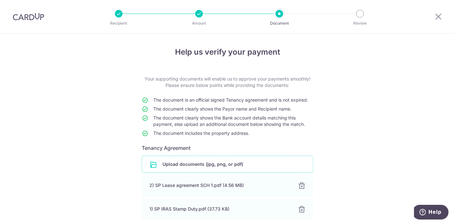
click at [155, 164] on input "file" at bounding box center [227, 164] width 171 height 17
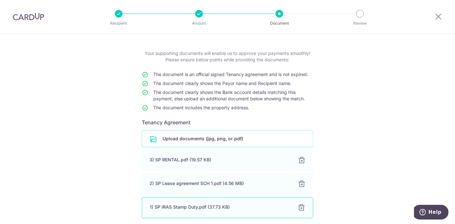
scroll to position [71, 0]
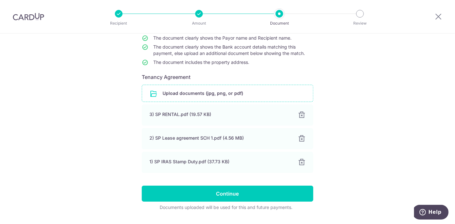
click at [154, 93] on input "file" at bounding box center [227, 93] width 171 height 17
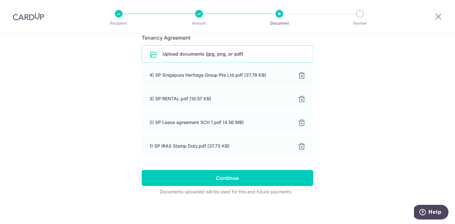
scroll to position [111, 0]
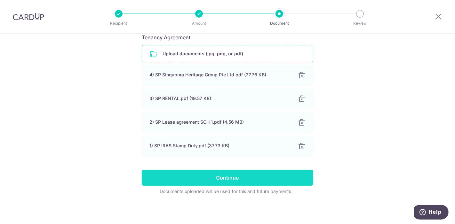
click at [230, 177] on input "Continue" at bounding box center [227, 178] width 171 height 16
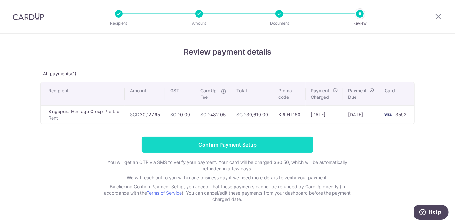
click at [214, 145] on input "Confirm Payment Setup" at bounding box center [227, 145] width 171 height 16
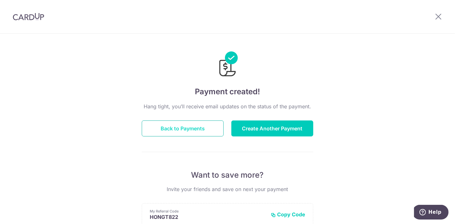
click at [160, 129] on button "Back to Payments" at bounding box center [183, 129] width 82 height 16
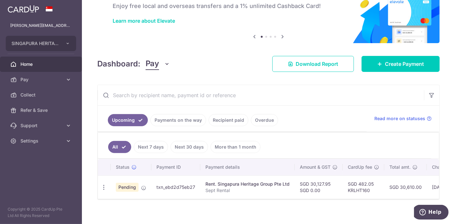
drag, startPoint x: 188, startPoint y: 117, endPoint x: 193, endPoint y: 122, distance: 7.0
click at [188, 117] on link "Payments on the way" at bounding box center [178, 120] width 56 height 12
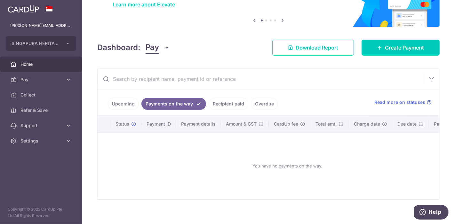
scroll to position [63, 0]
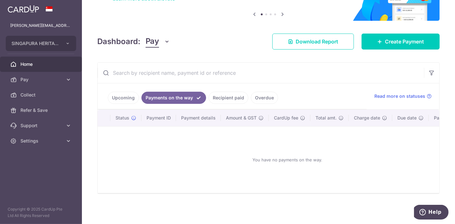
click at [125, 95] on link "Upcoming" at bounding box center [123, 98] width 31 height 12
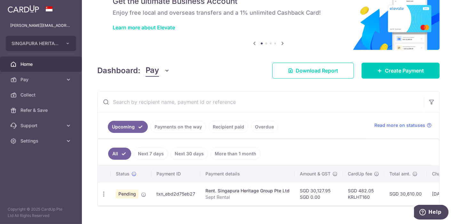
scroll to position [46, 0]
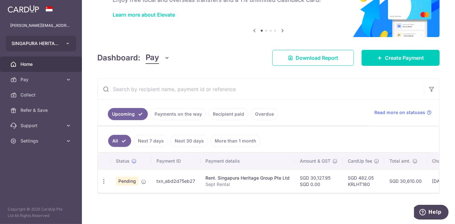
click at [74, 41] on button "SINGAPURA HERITAGE GROUP PTE. LTD." at bounding box center [41, 43] width 70 height 15
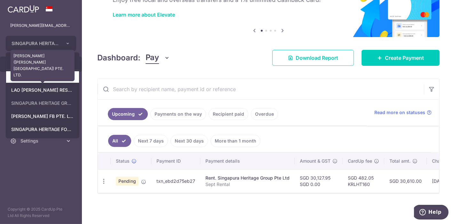
click at [48, 79] on link "[PERSON_NAME] ([PERSON_NAME][GEOGRAPHIC_DATA]) PTE. LTD." at bounding box center [42, 77] width 73 height 12
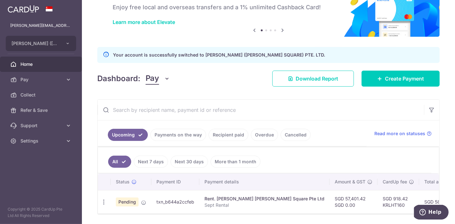
scroll to position [59, 0]
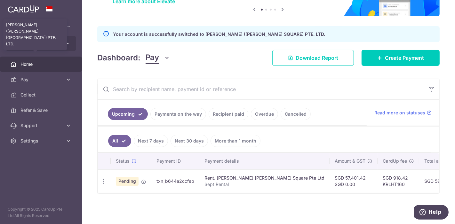
click at [56, 42] on span "[PERSON_NAME] ([PERSON_NAME][GEOGRAPHIC_DATA]) PTE. LTD." at bounding box center [35, 43] width 47 height 6
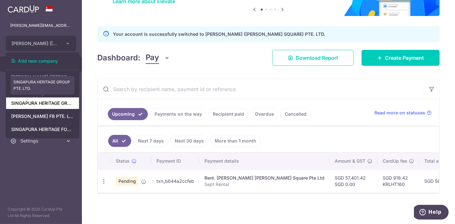
click at [47, 103] on link "SINGAPURA HERITAGE GROUP PTE. LTD." at bounding box center [42, 104] width 73 height 12
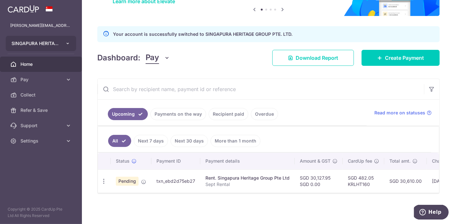
click at [67, 45] on icon "button" at bounding box center [67, 43] width 5 height 5
